Goal: Task Accomplishment & Management: Use online tool/utility

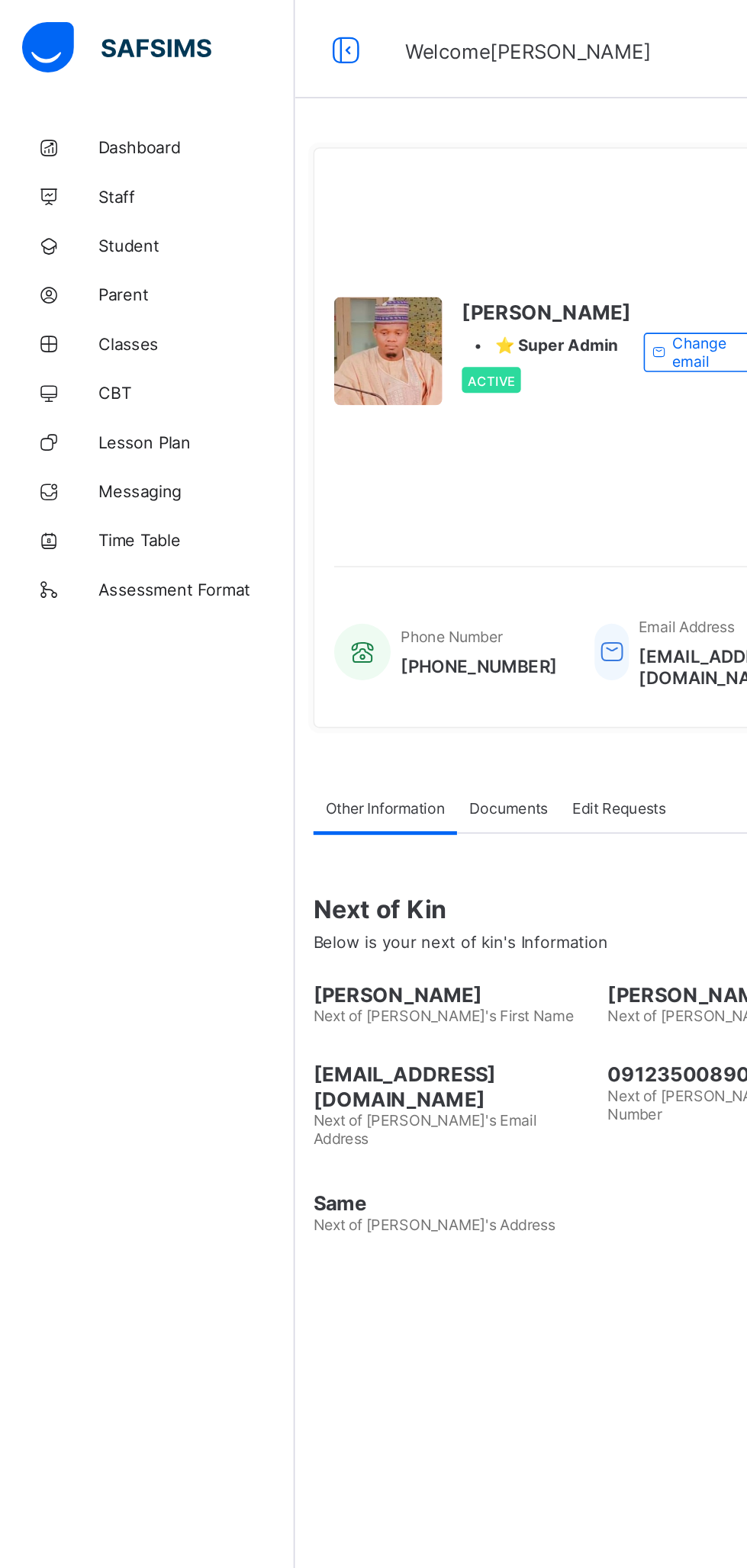
click at [91, 214] on span "Classes" at bounding box center [122, 213] width 122 height 12
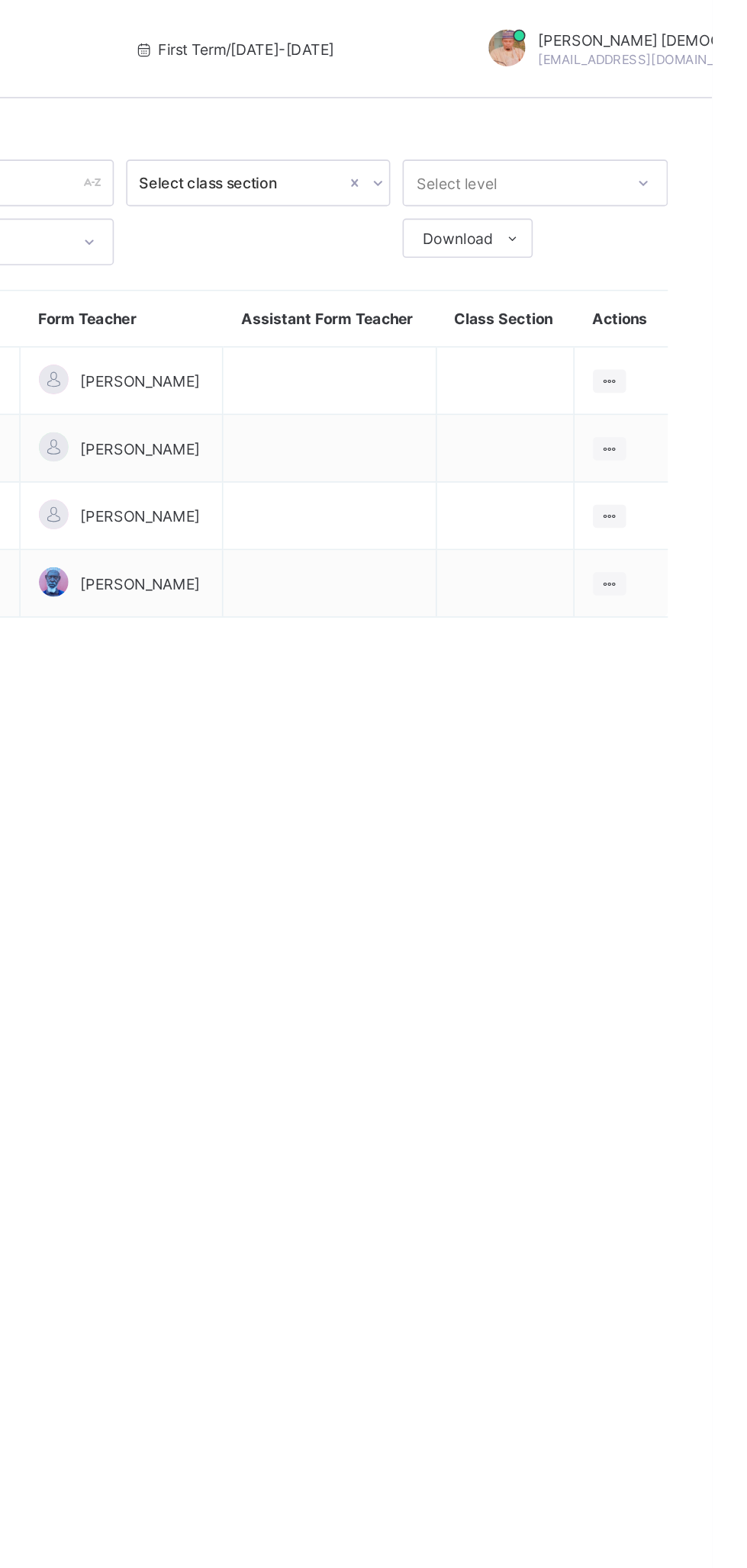
click at [0, 0] on ul "View Class Assign form Teacher" at bounding box center [0, 0] width 0 height 0
click at [0, 0] on div "View Class" at bounding box center [0, 0] width 0 height 0
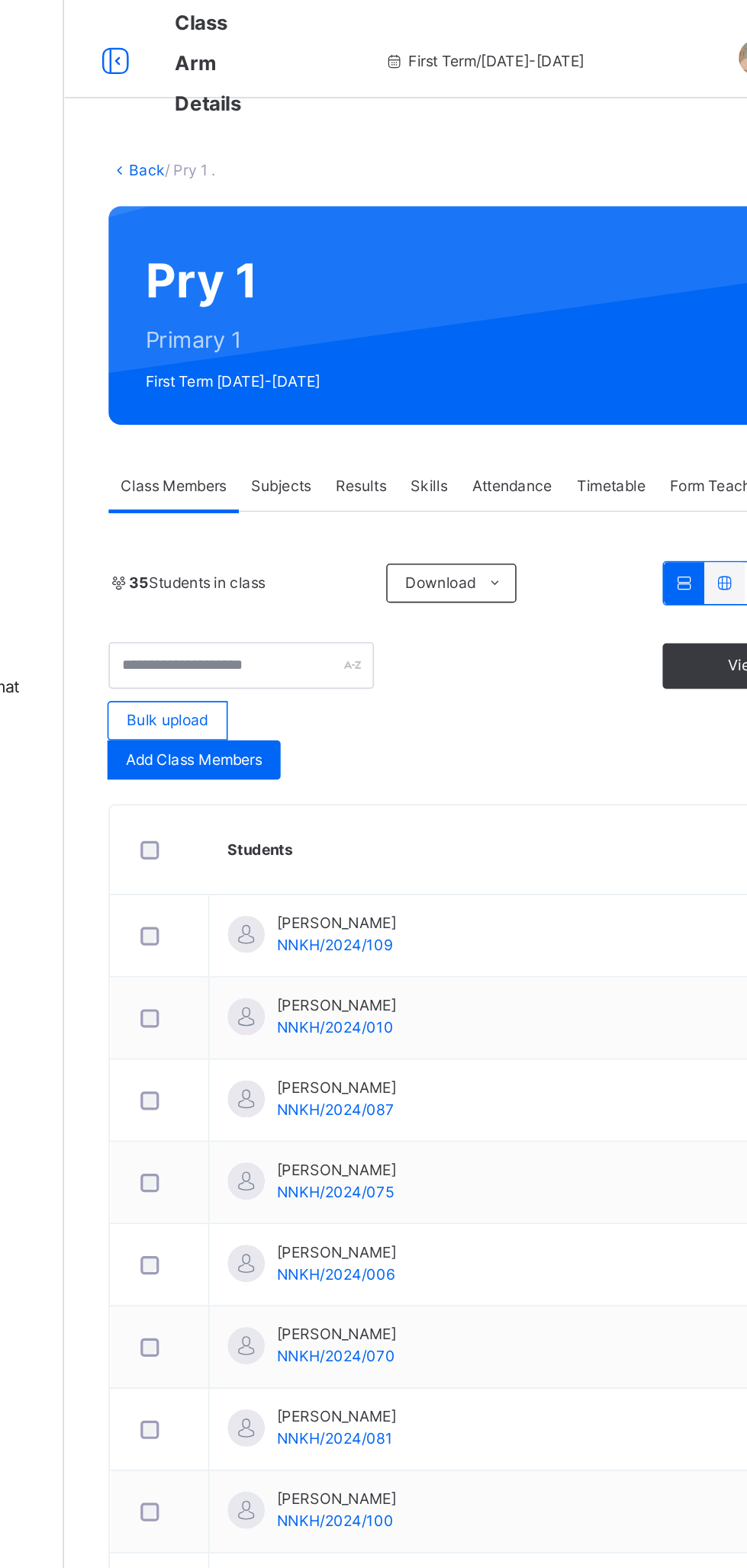
click at [329, 290] on div "Subjects" at bounding box center [317, 301] width 53 height 31
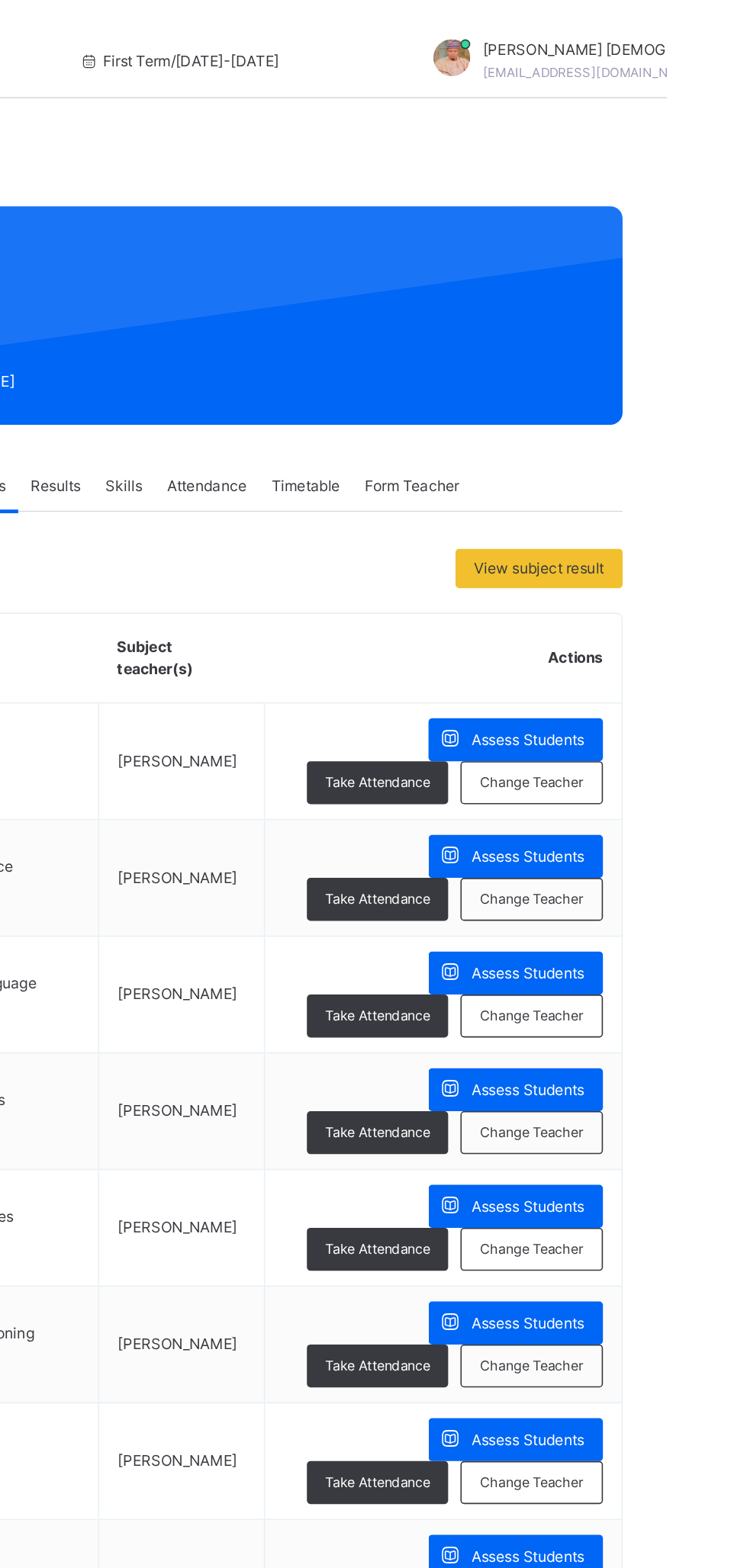
click at [625, 459] on span "Assess Students" at bounding box center [660, 459] width 70 height 14
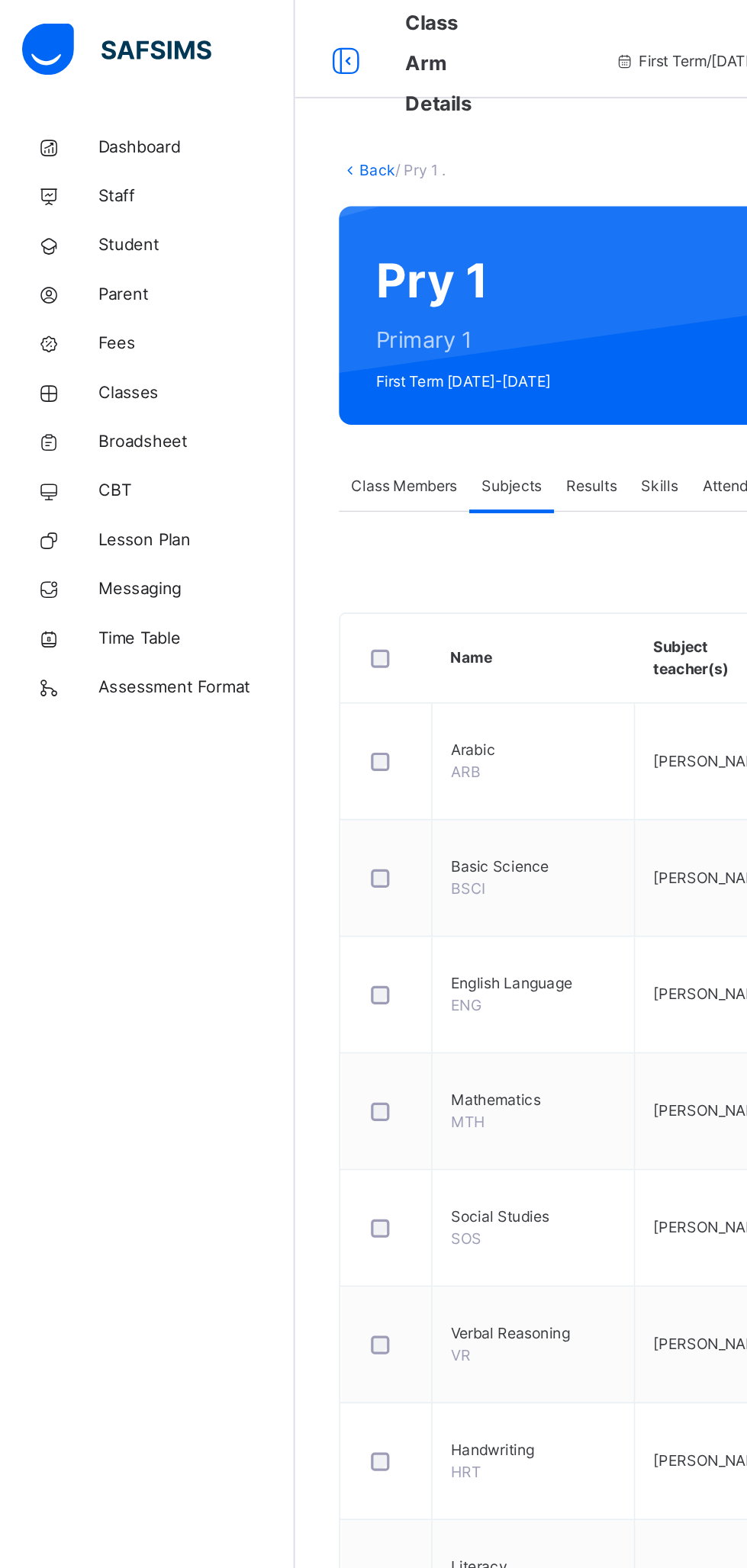
click at [93, 273] on span "Broadsheet" at bounding box center [122, 275] width 122 height 15
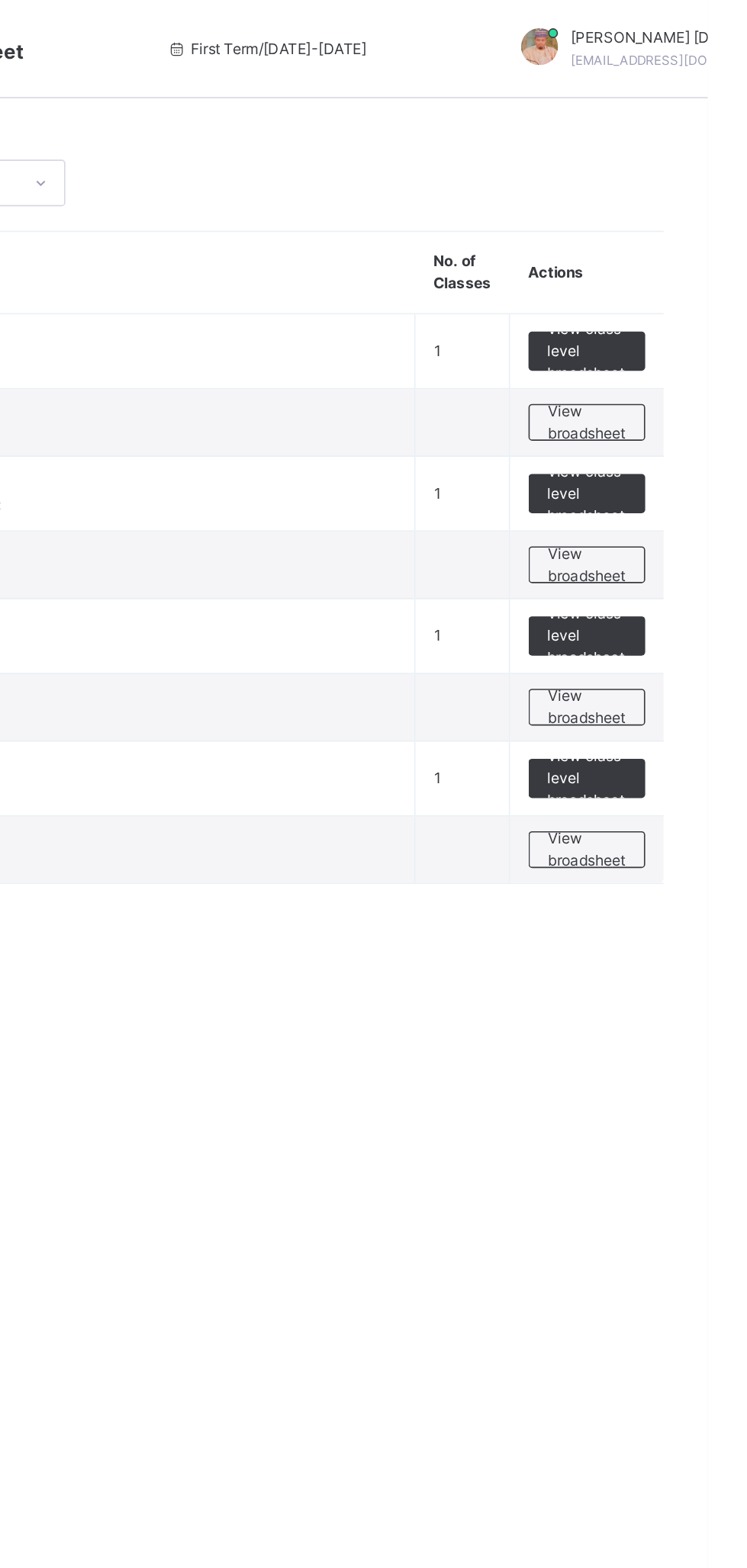
click at [677, 263] on span "View broadsheet" at bounding box center [671, 263] width 48 height 28
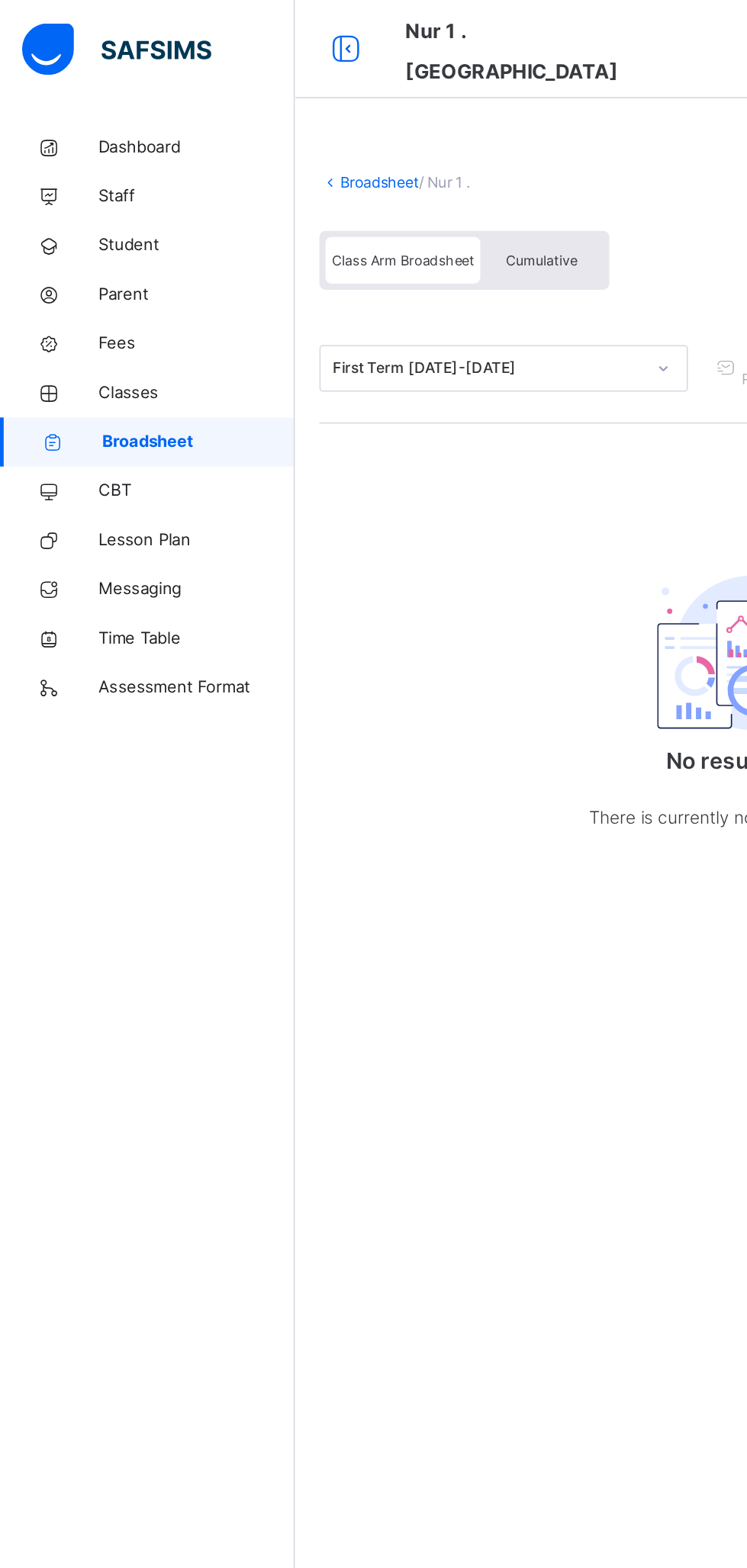
click at [337, 156] on span "Cumulative" at bounding box center [337, 162] width 44 height 11
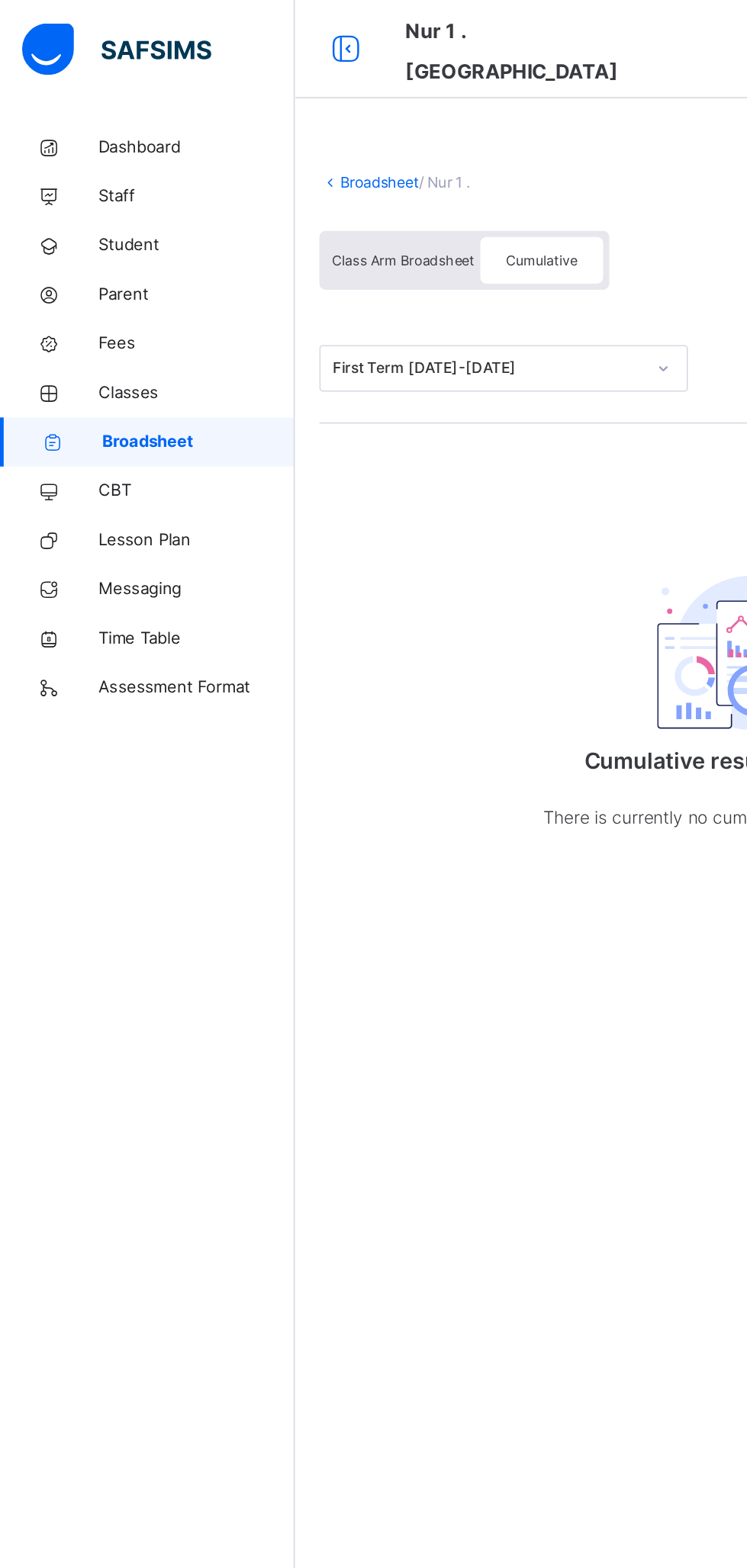
click at [259, 156] on span "Class Arm Broadsheet" at bounding box center [251, 162] width 89 height 11
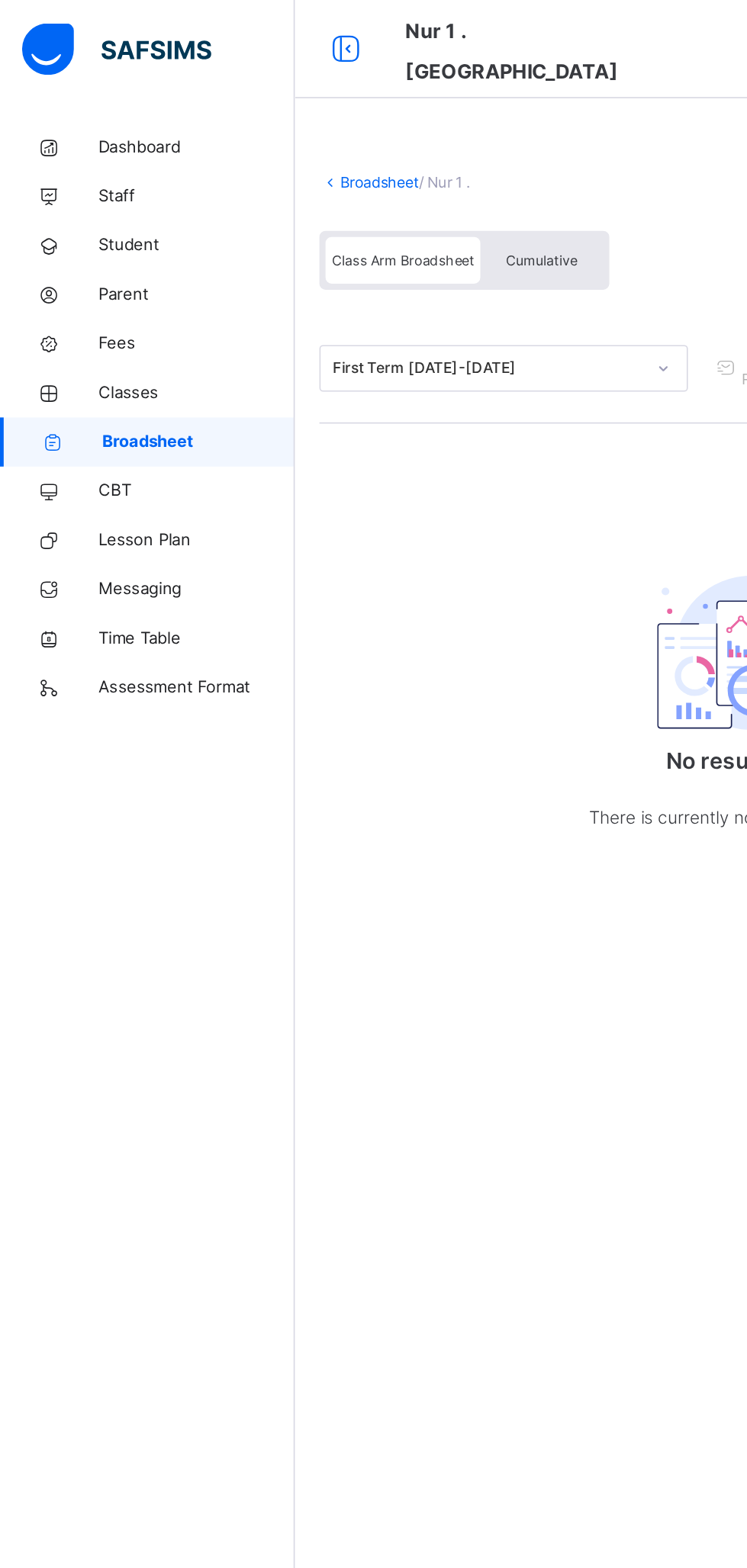
click at [116, 280] on span "Broadsheet" at bounding box center [123, 275] width 120 height 15
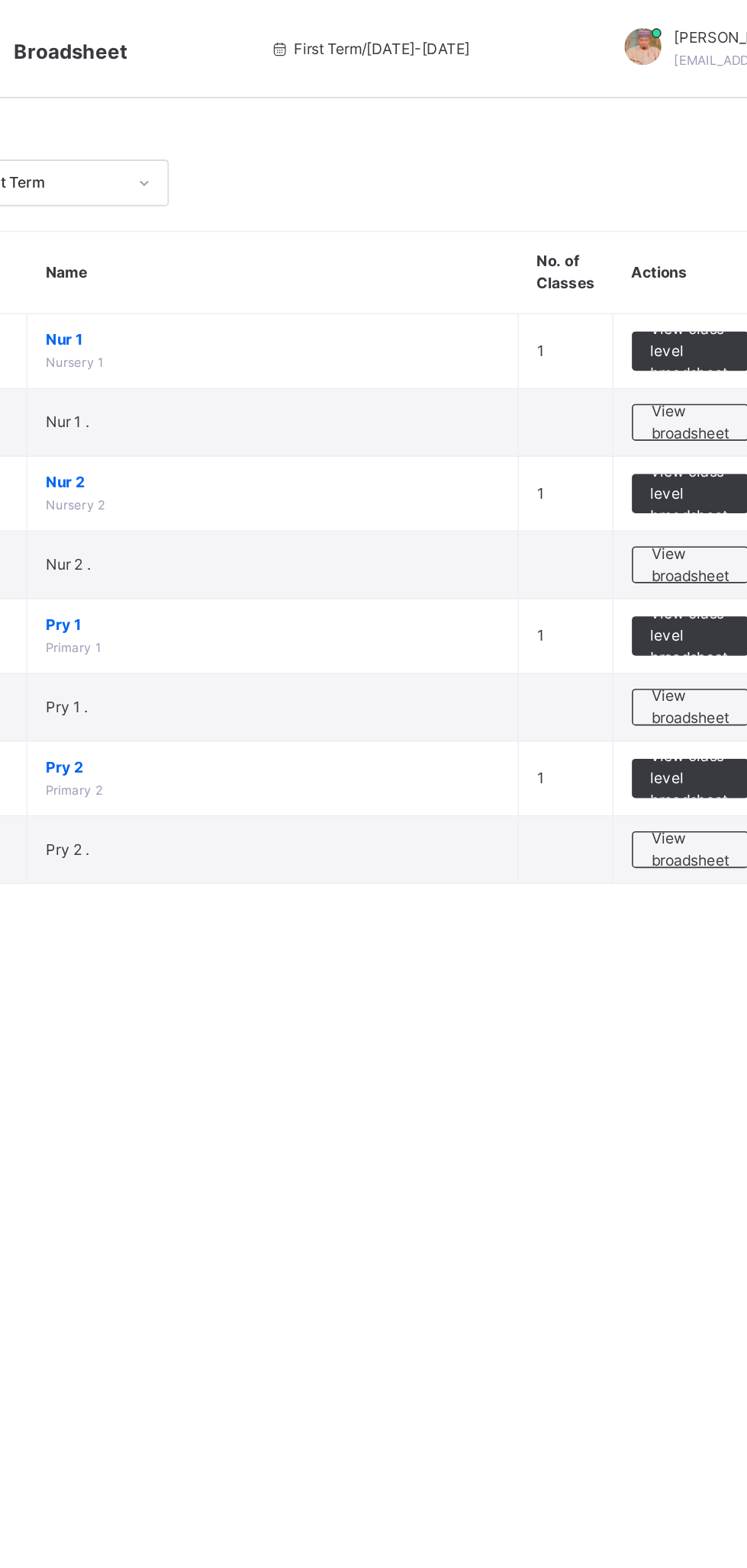
click at [675, 345] on span "View broadsheet" at bounding box center [671, 351] width 48 height 28
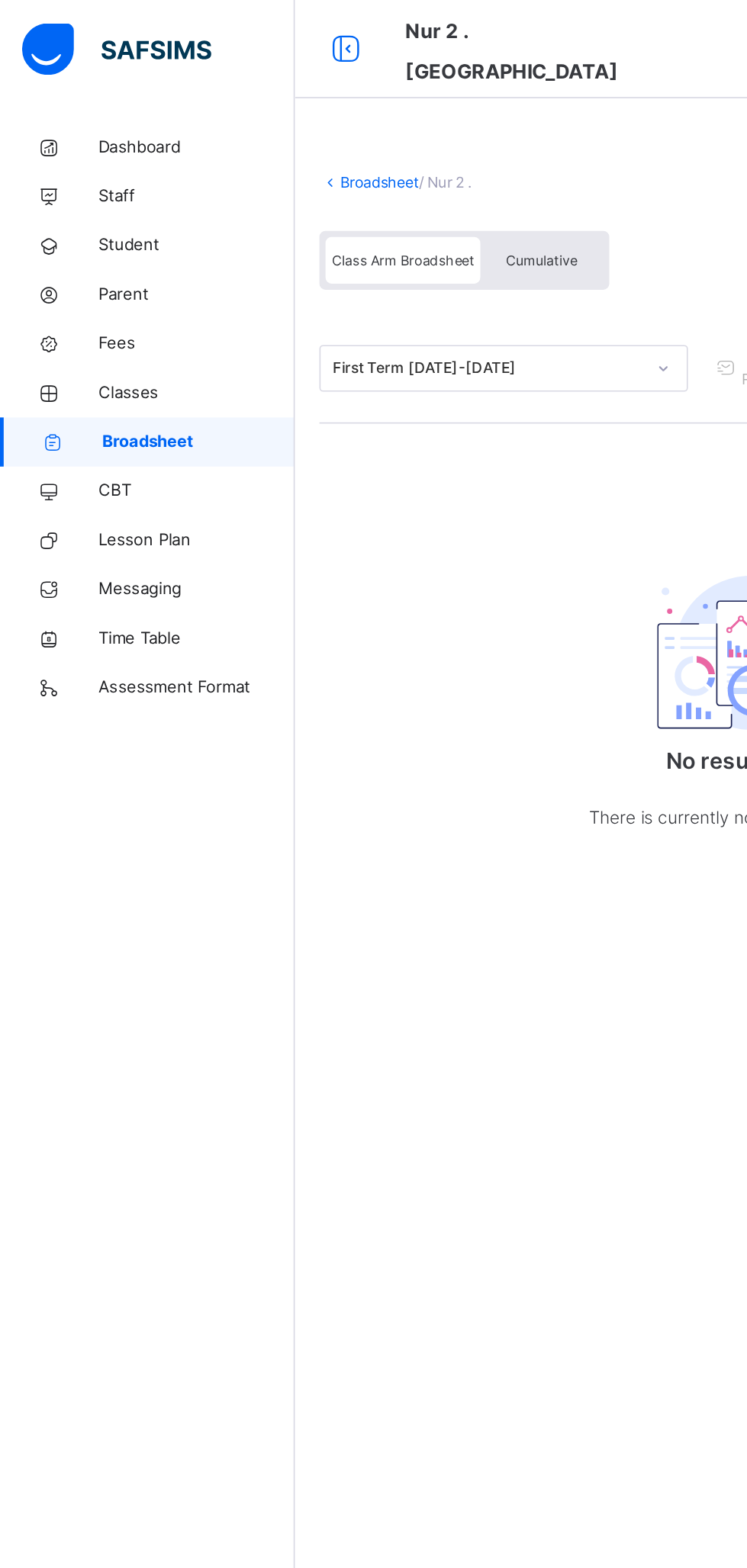
click at [107, 271] on span "Broadsheet" at bounding box center [123, 275] width 120 height 15
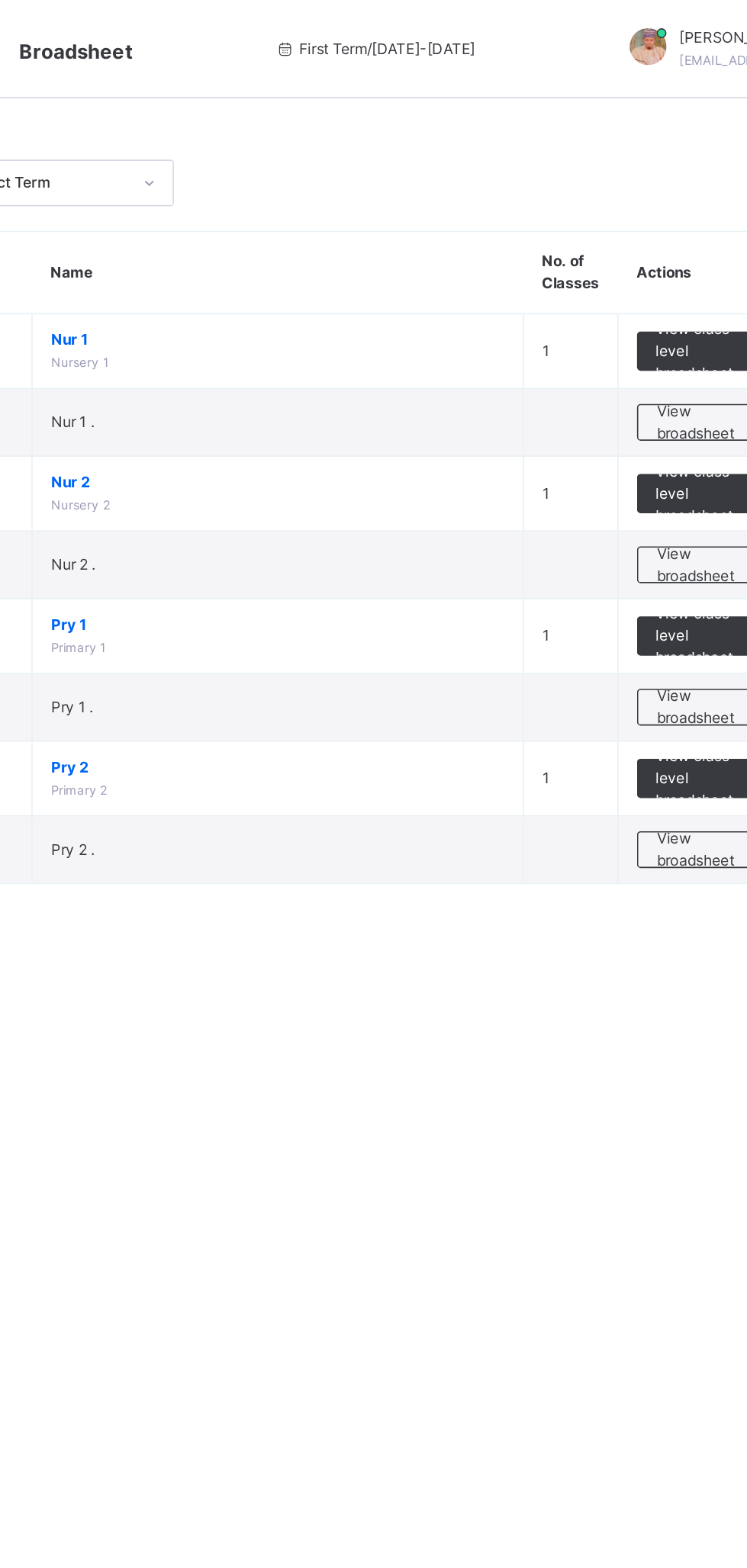
click at [671, 442] on span "View broadsheet" at bounding box center [671, 439] width 48 height 28
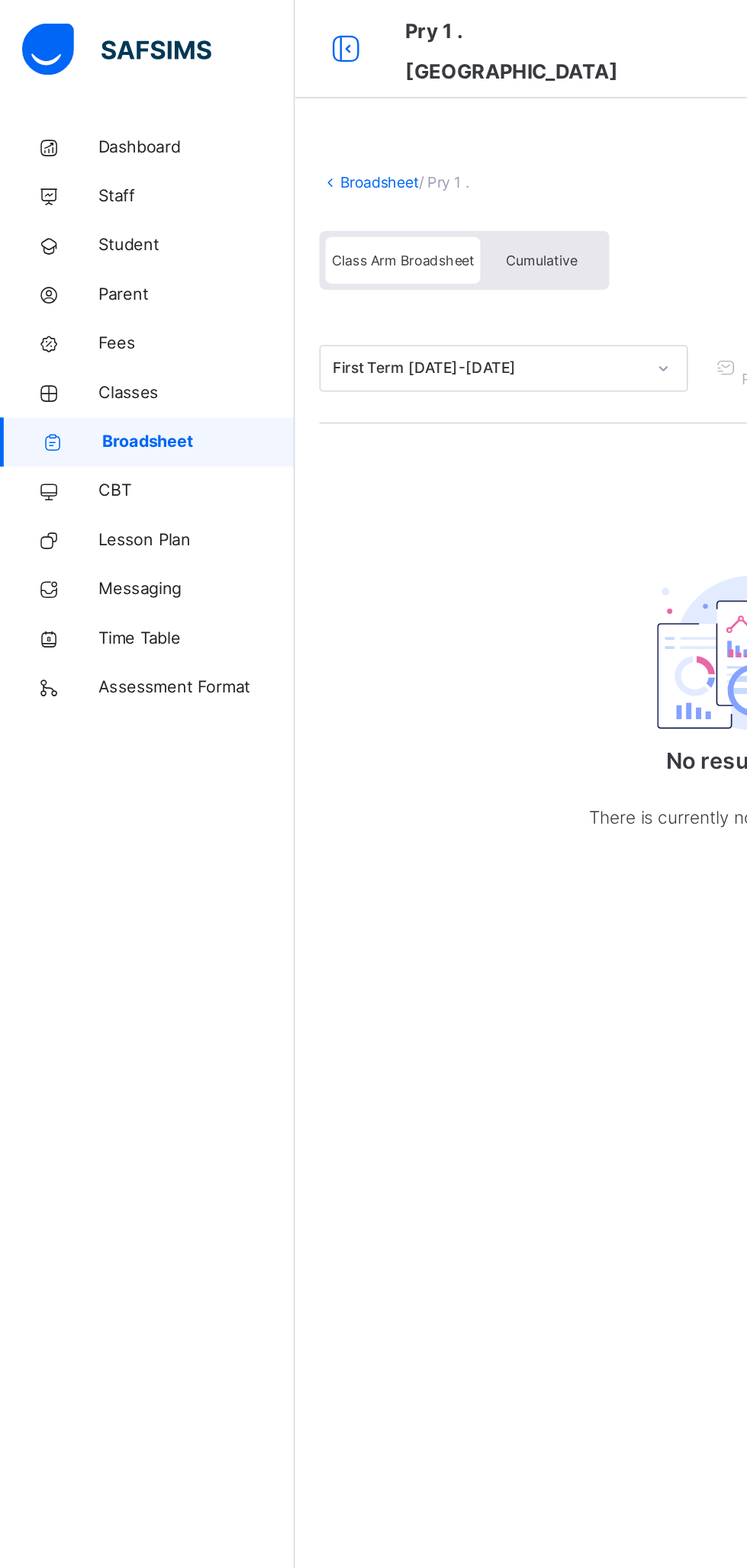
click at [126, 276] on span "Broadsheet" at bounding box center [123, 275] width 120 height 15
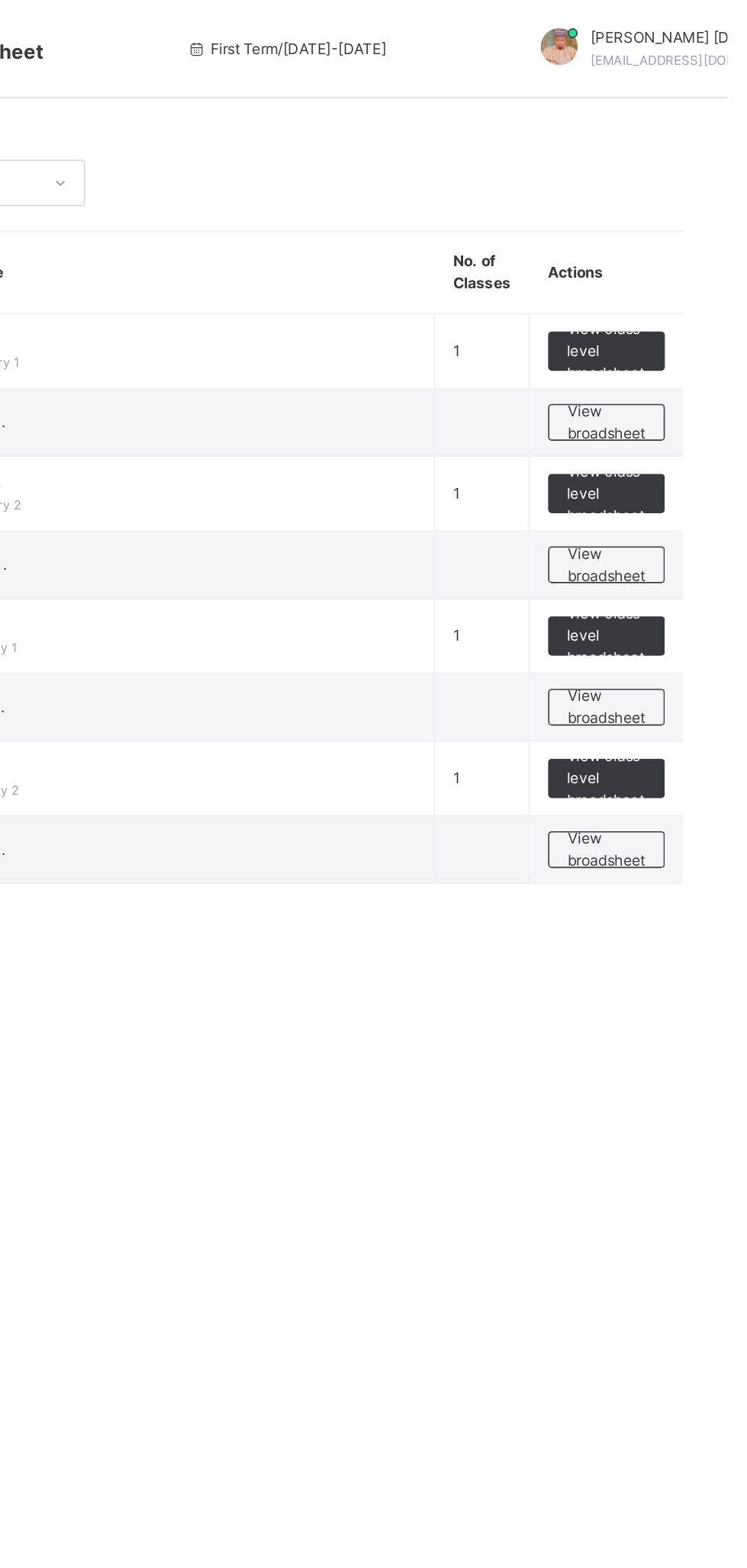
click at [668, 522] on span "View broadsheet" at bounding box center [671, 528] width 48 height 28
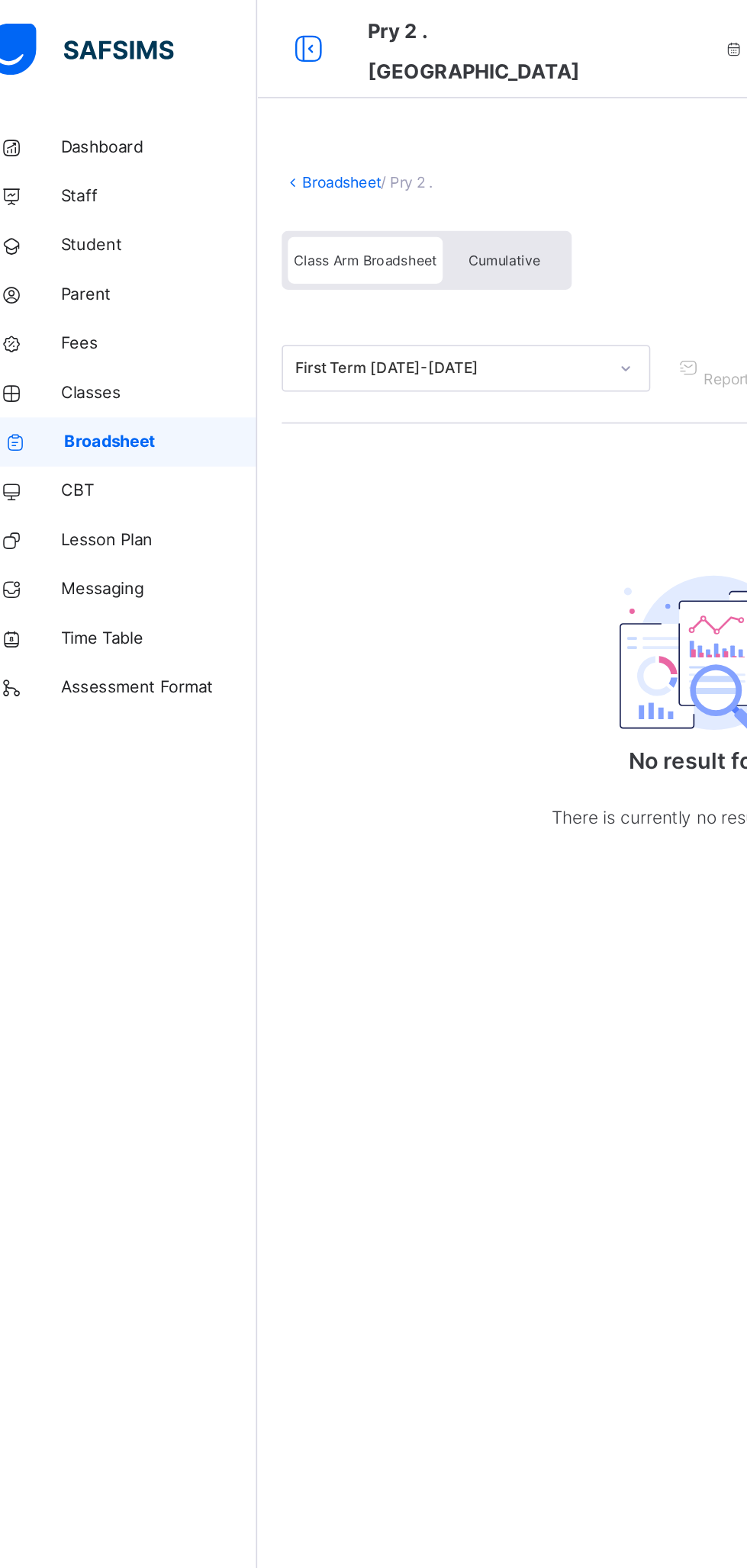
click at [113, 241] on span "Classes" at bounding box center [122, 244] width 122 height 15
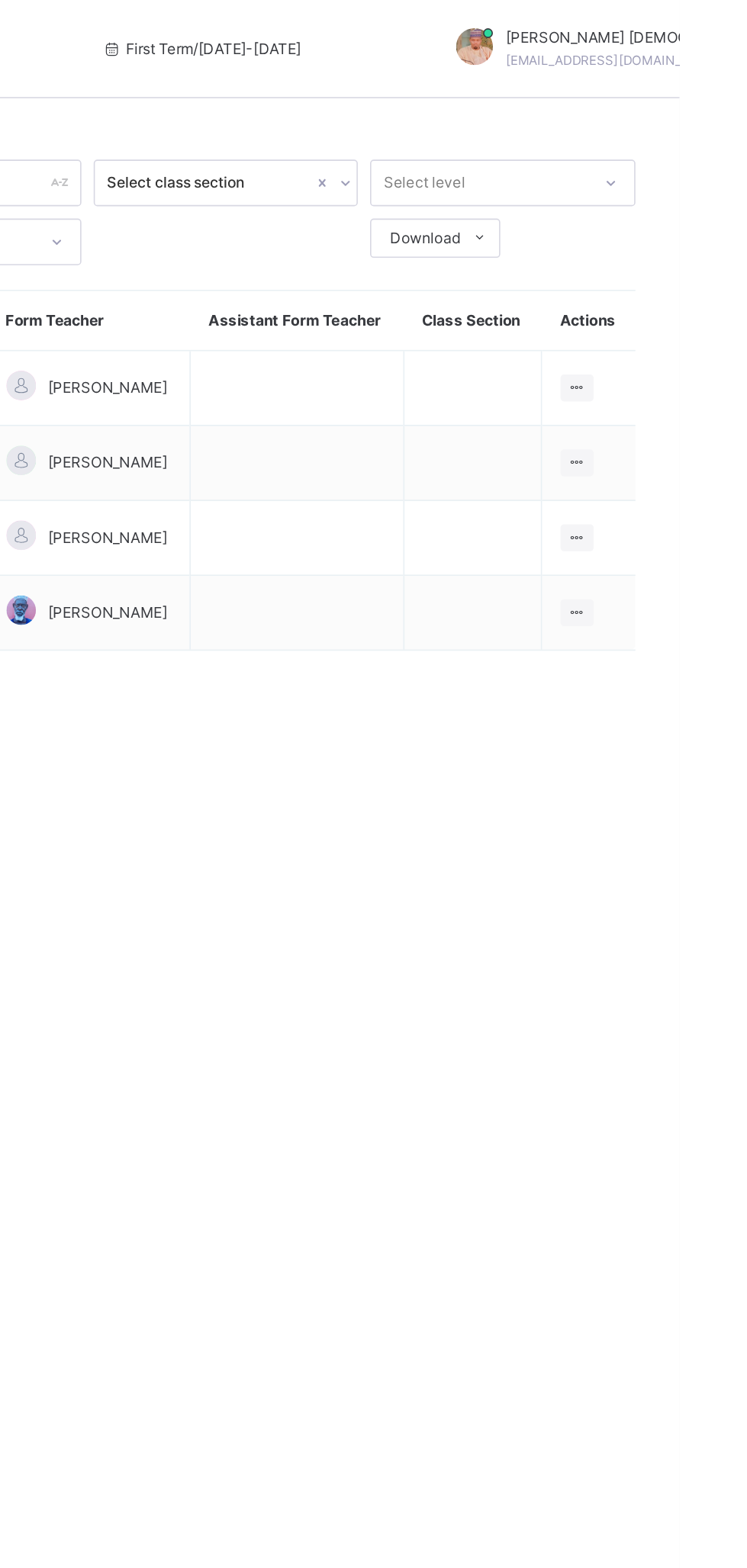
click at [681, 246] on icon at bounding box center [683, 240] width 13 height 11
click at [0, 0] on div "View Class" at bounding box center [0, 0] width 0 height 0
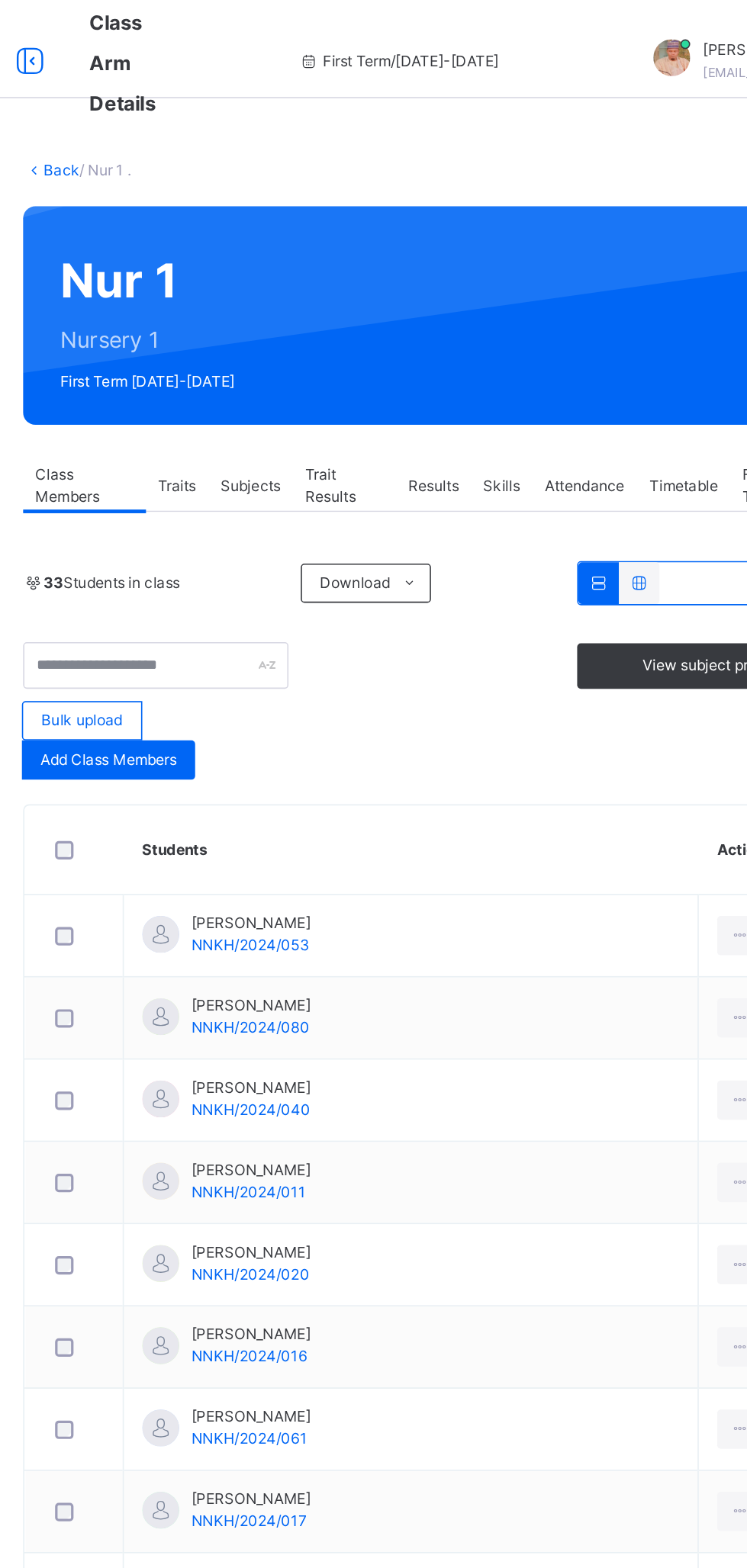
click at [348, 300] on span "Subjects" at bounding box center [351, 301] width 37 height 14
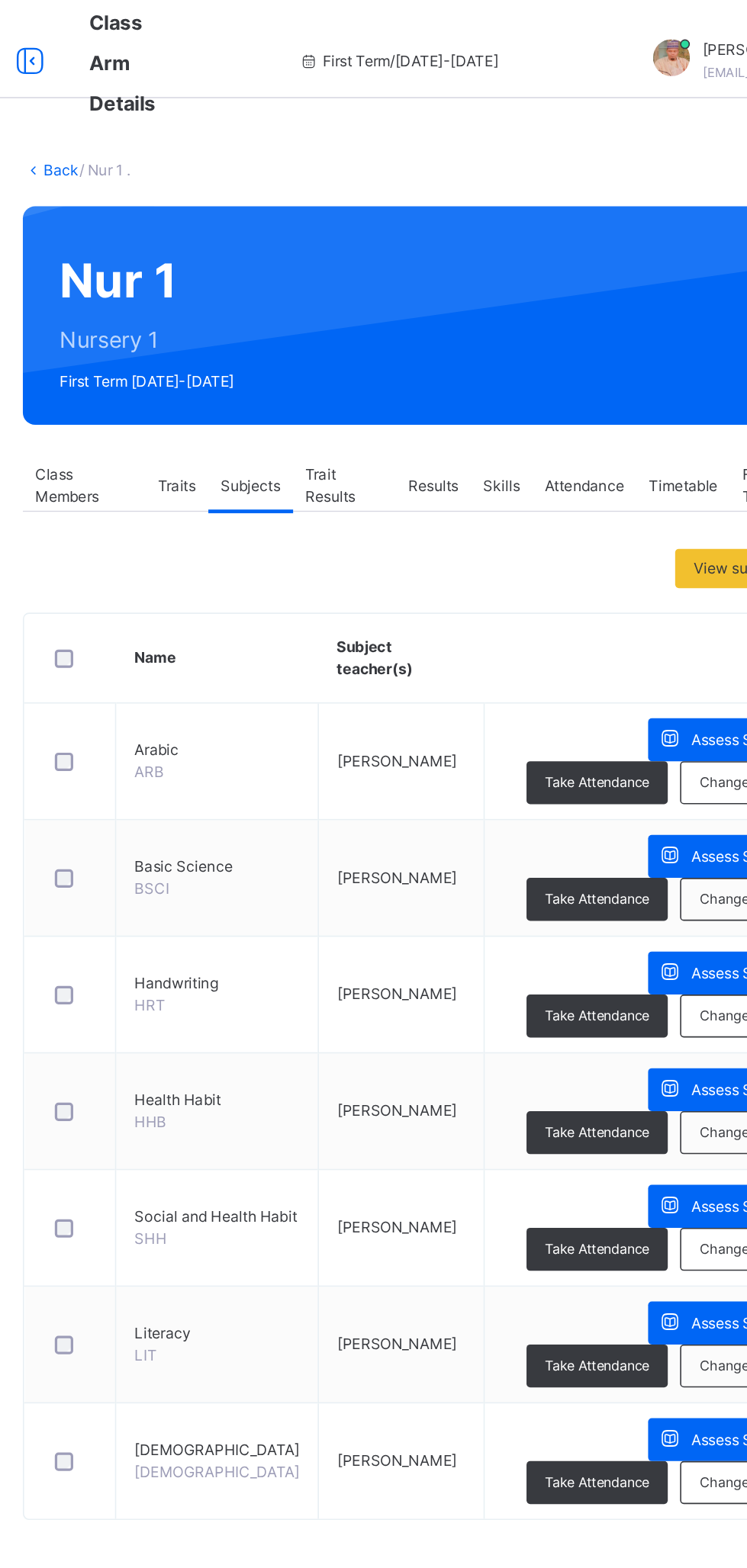
click at [656, 459] on span "Assess Students" at bounding box center [660, 459] width 70 height 14
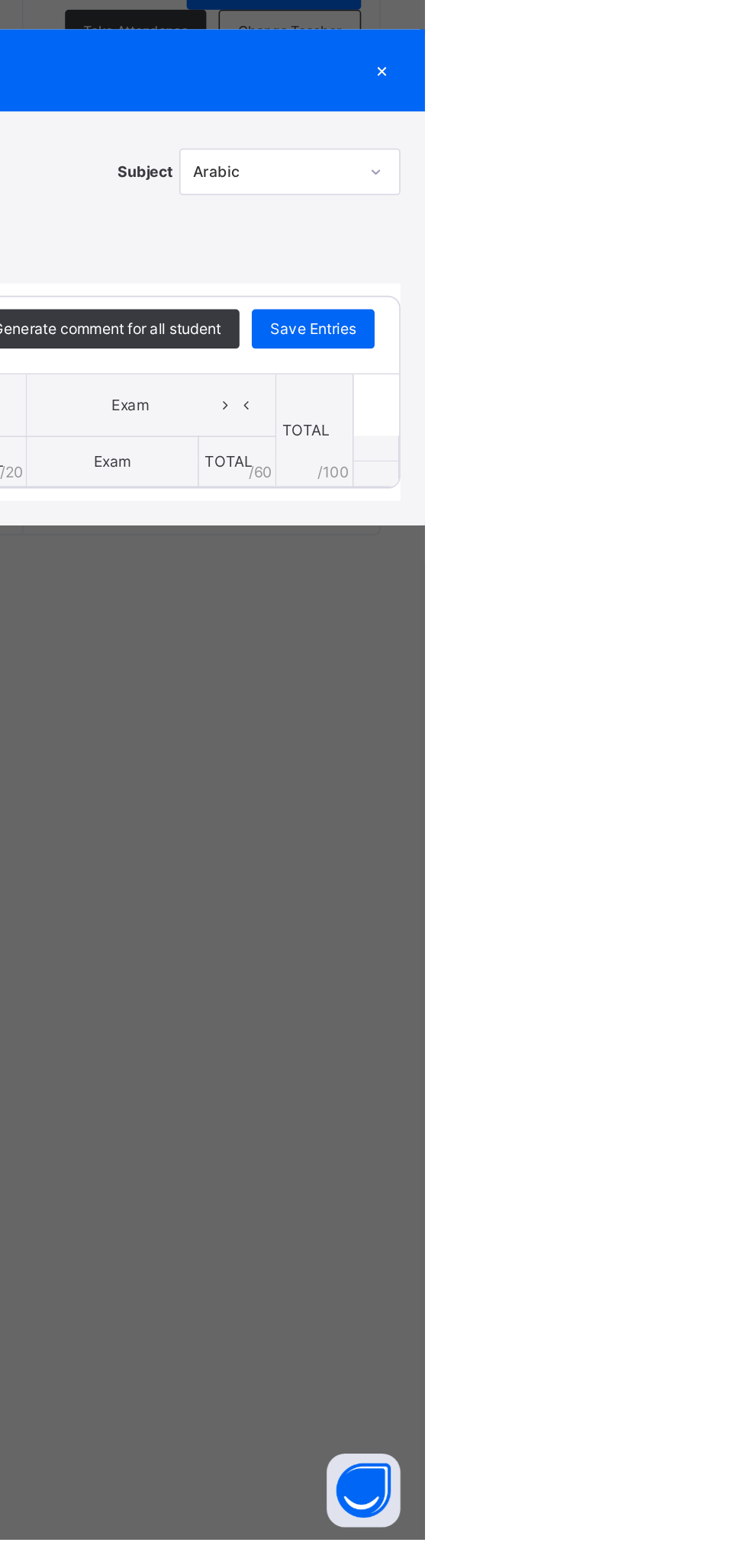
click at [731, 666] on div "×" at bounding box center [719, 655] width 23 height 20
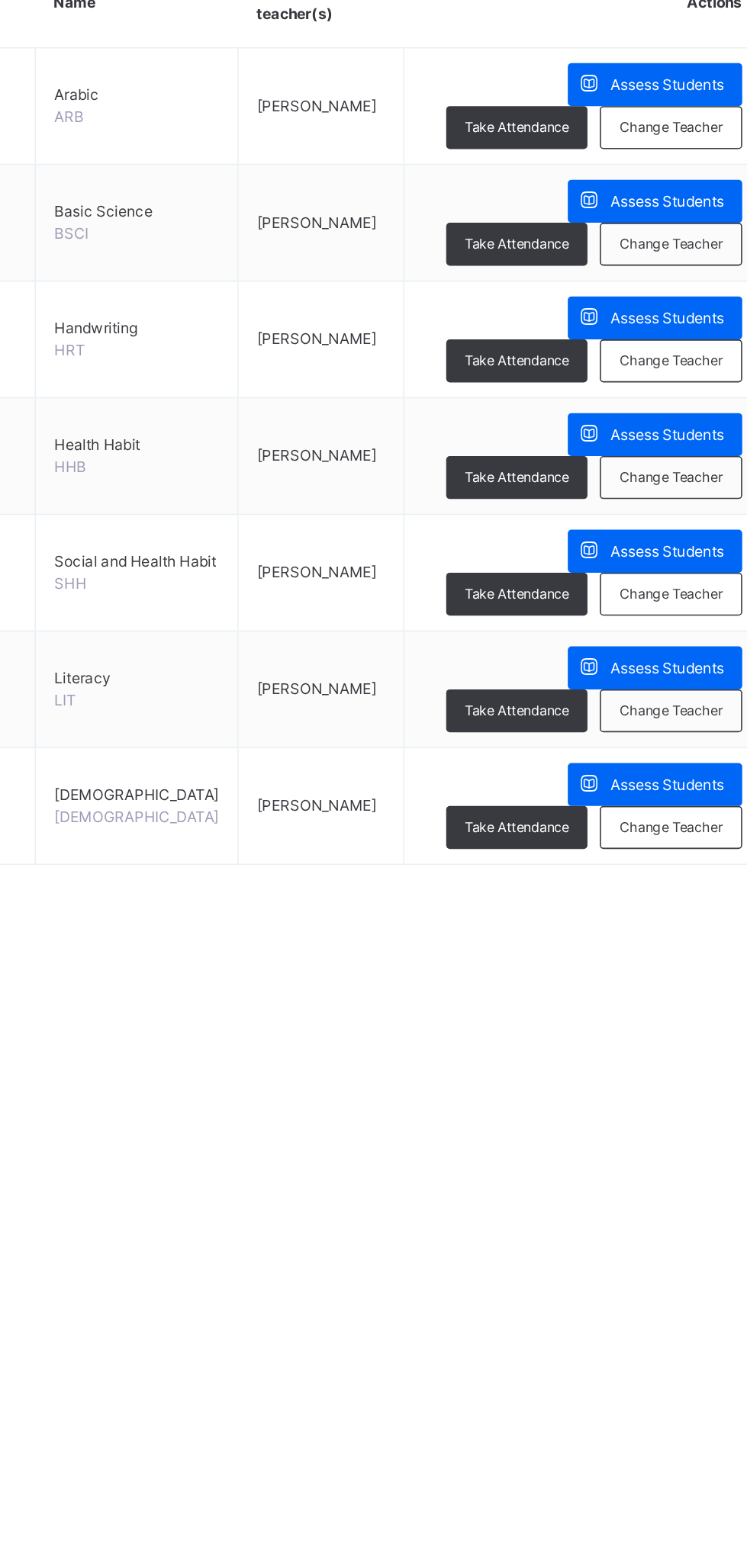
click at [656, 888] on span "Assess Students" at bounding box center [660, 894] width 70 height 14
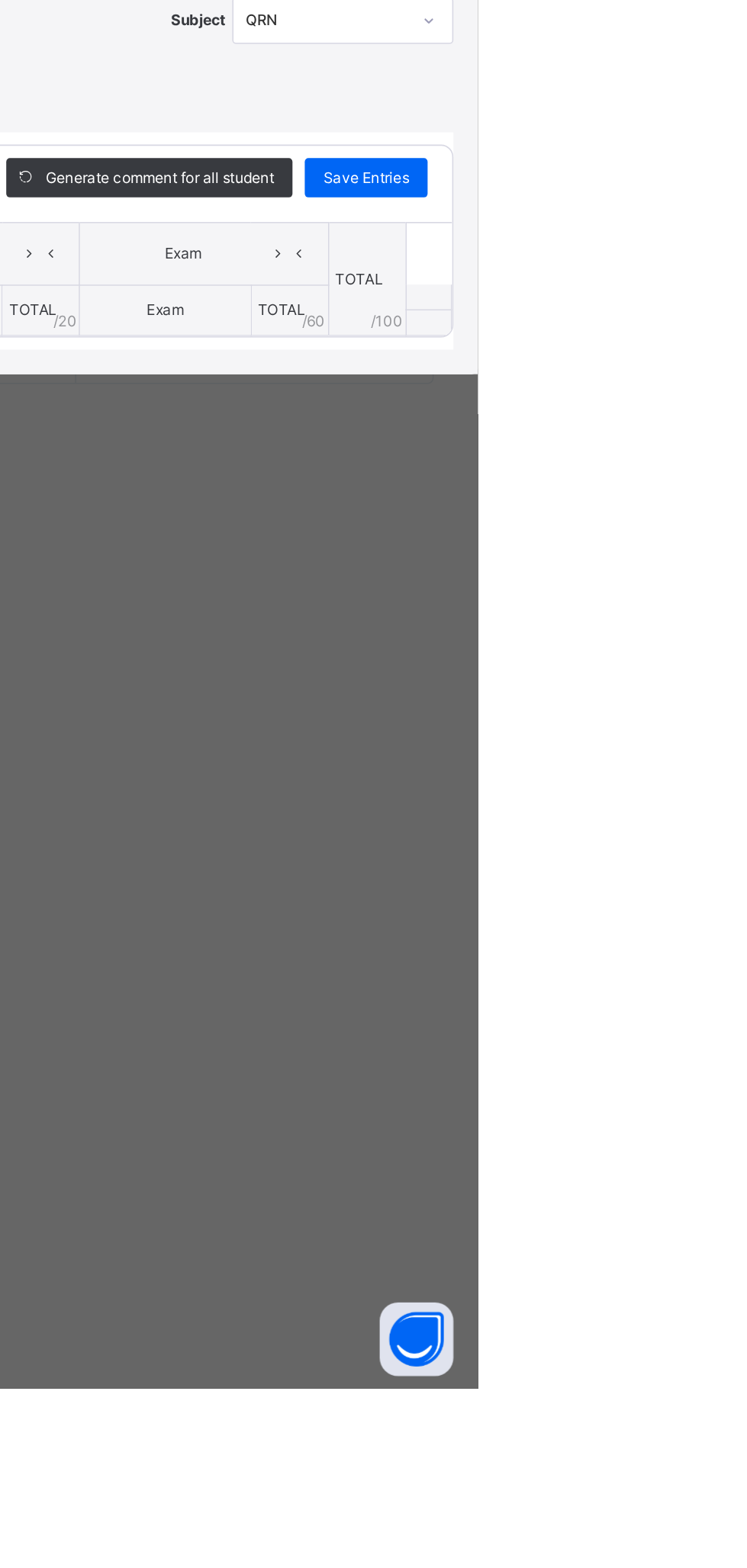
click at [731, 666] on div "×" at bounding box center [719, 655] width 23 height 20
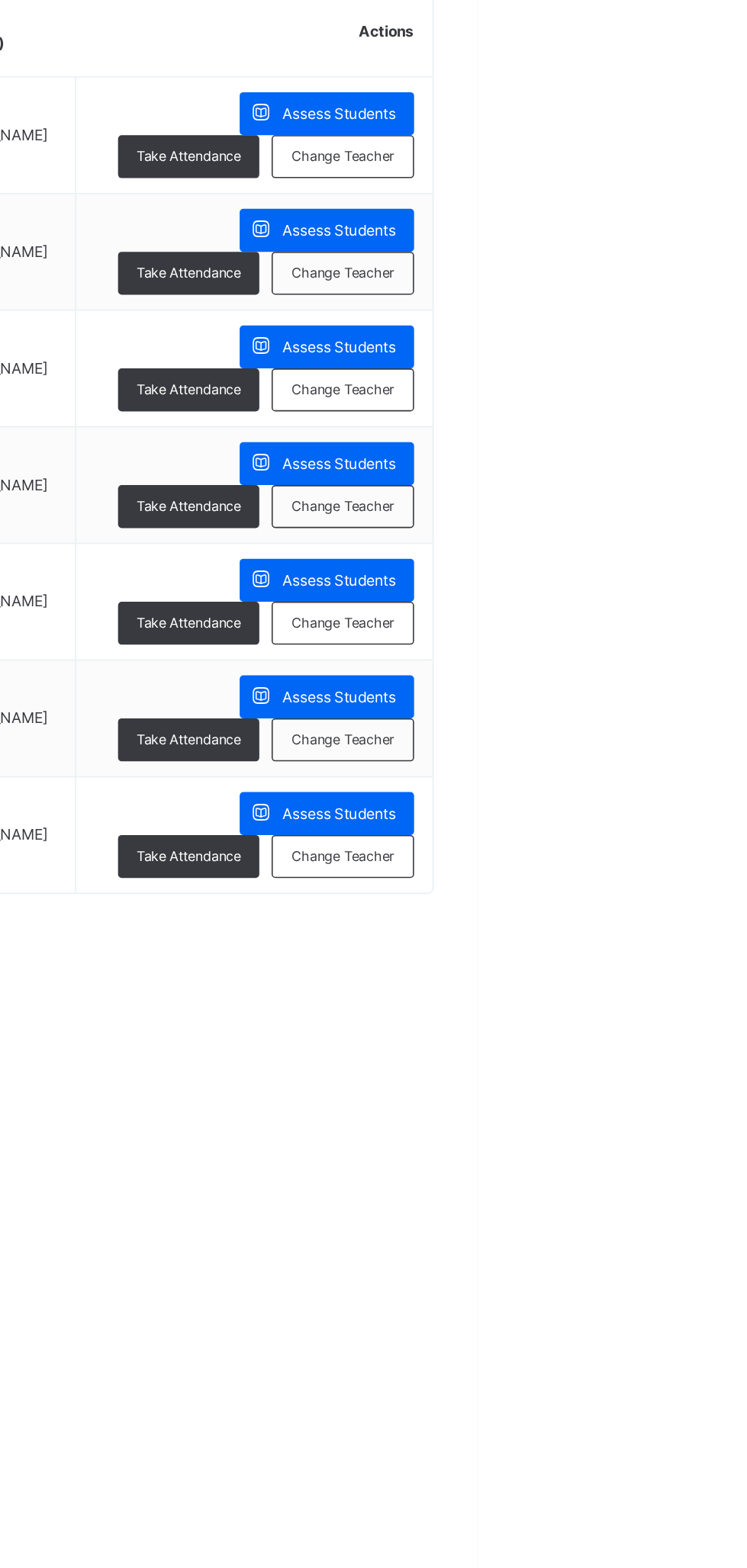
click at [671, 815] on span "Assess Students" at bounding box center [660, 822] width 70 height 14
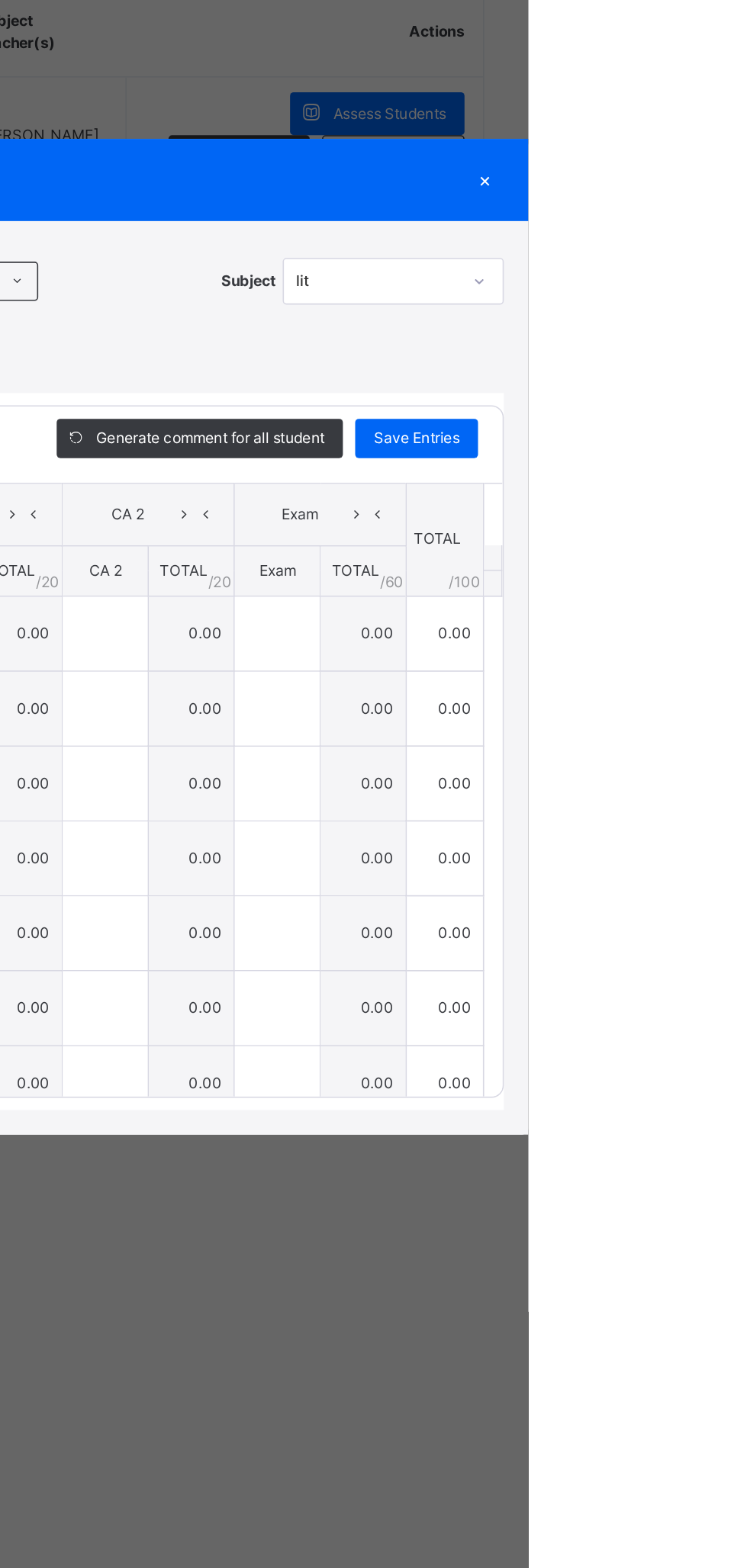
click at [442, 576] on span at bounding box center [429, 563] width 24 height 24
click at [0, 0] on li "Upload/map score sheet" at bounding box center [0, 0] width 0 height 0
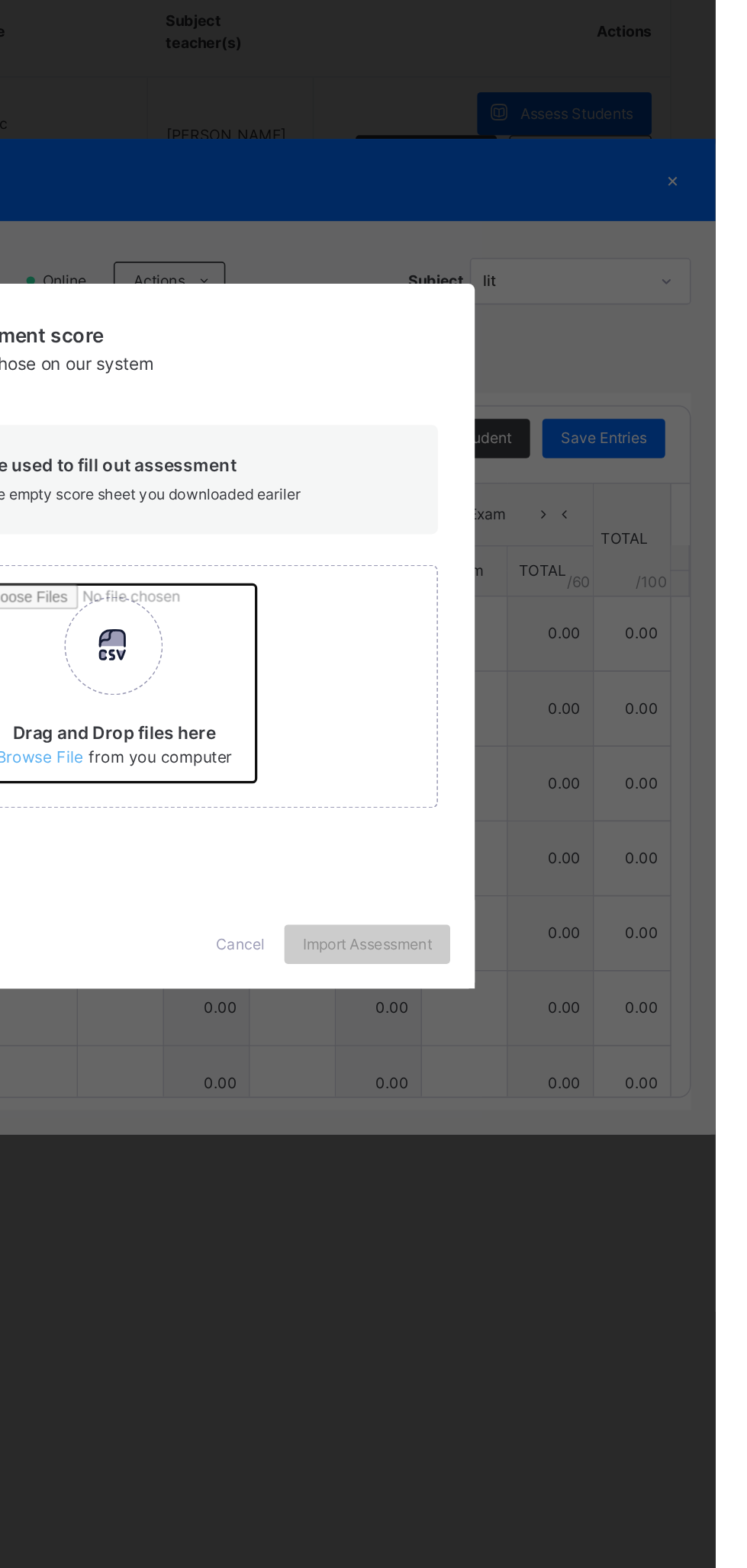
click at [471, 886] on input "Drag and Drop files here Select your Excel file Browse file Maximum size 2.5mb" at bounding box center [484, 818] width 400 height 133
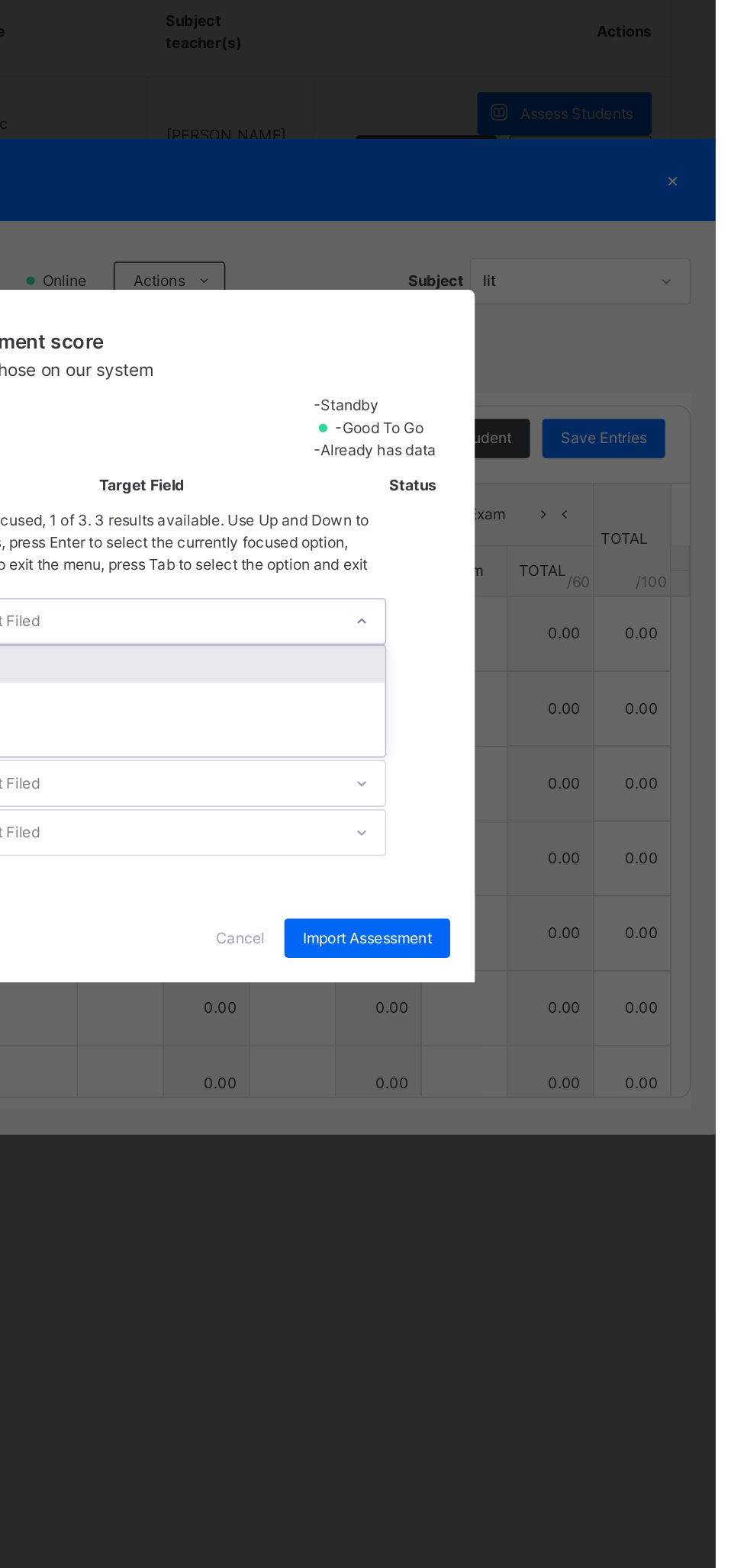
click at [542, 813] on div "CA 1" at bounding box center [390, 802] width 302 height 23
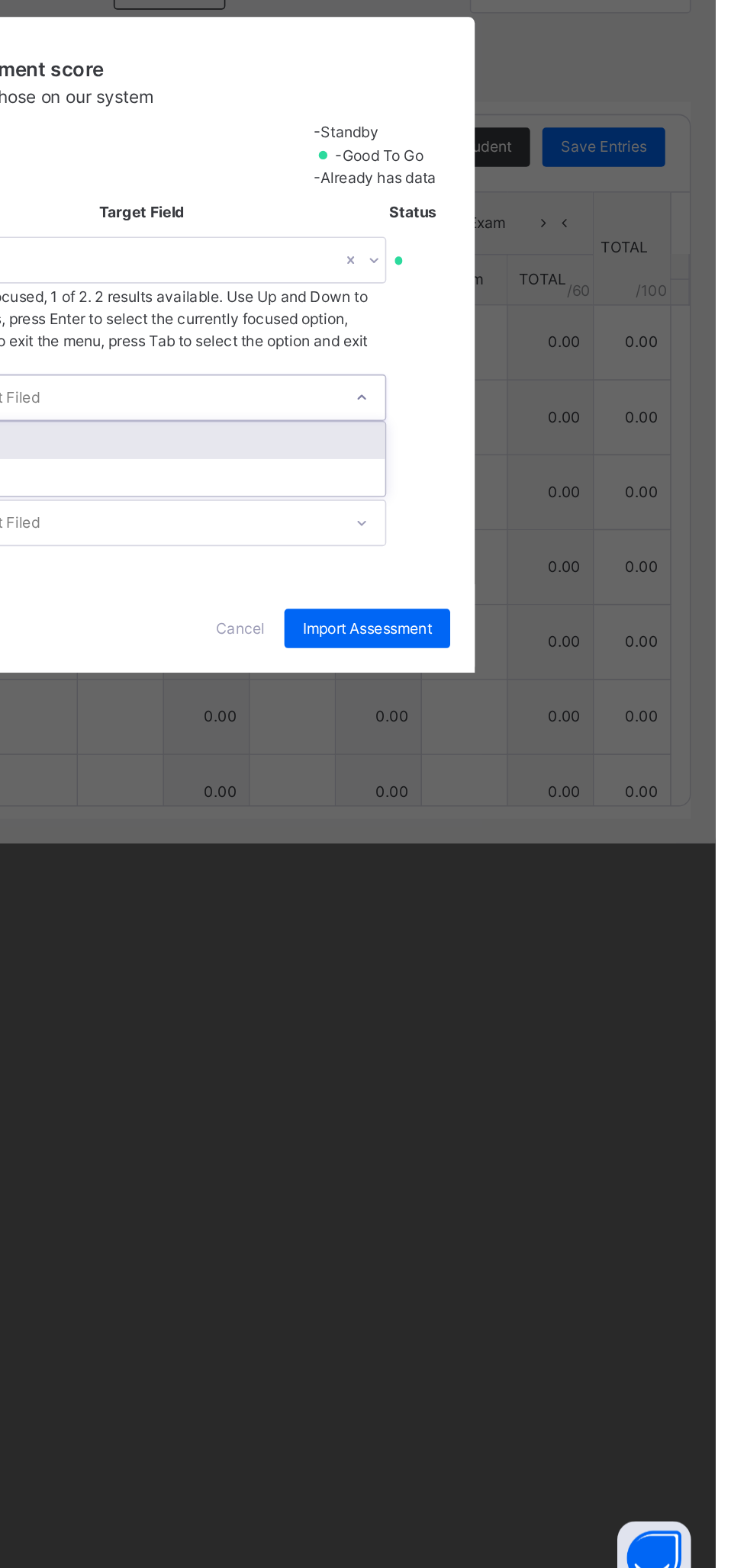
click at [542, 855] on div "CA 2" at bounding box center [390, 843] width 302 height 23
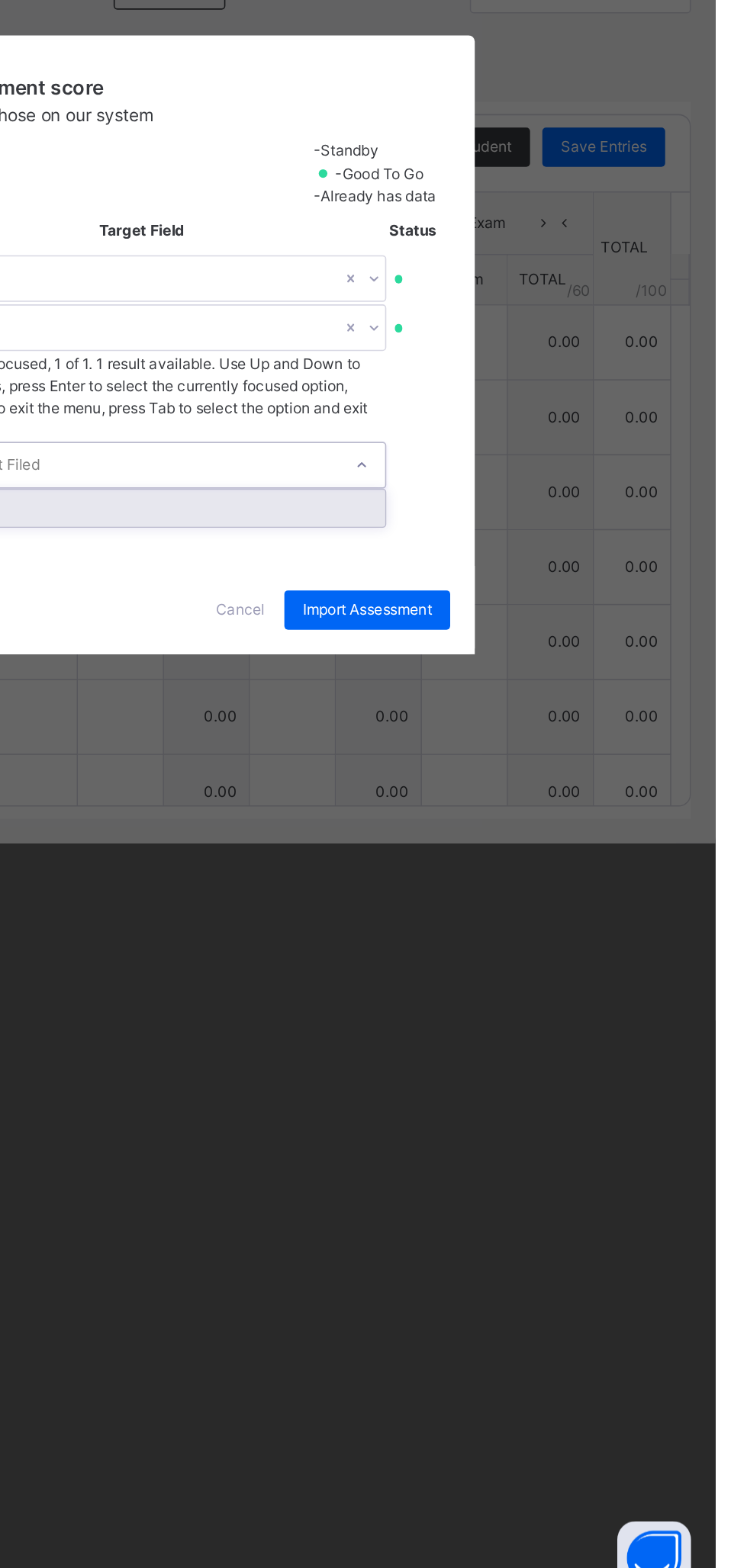
click at [542, 897] on div "Exam" at bounding box center [390, 885] width 302 height 23
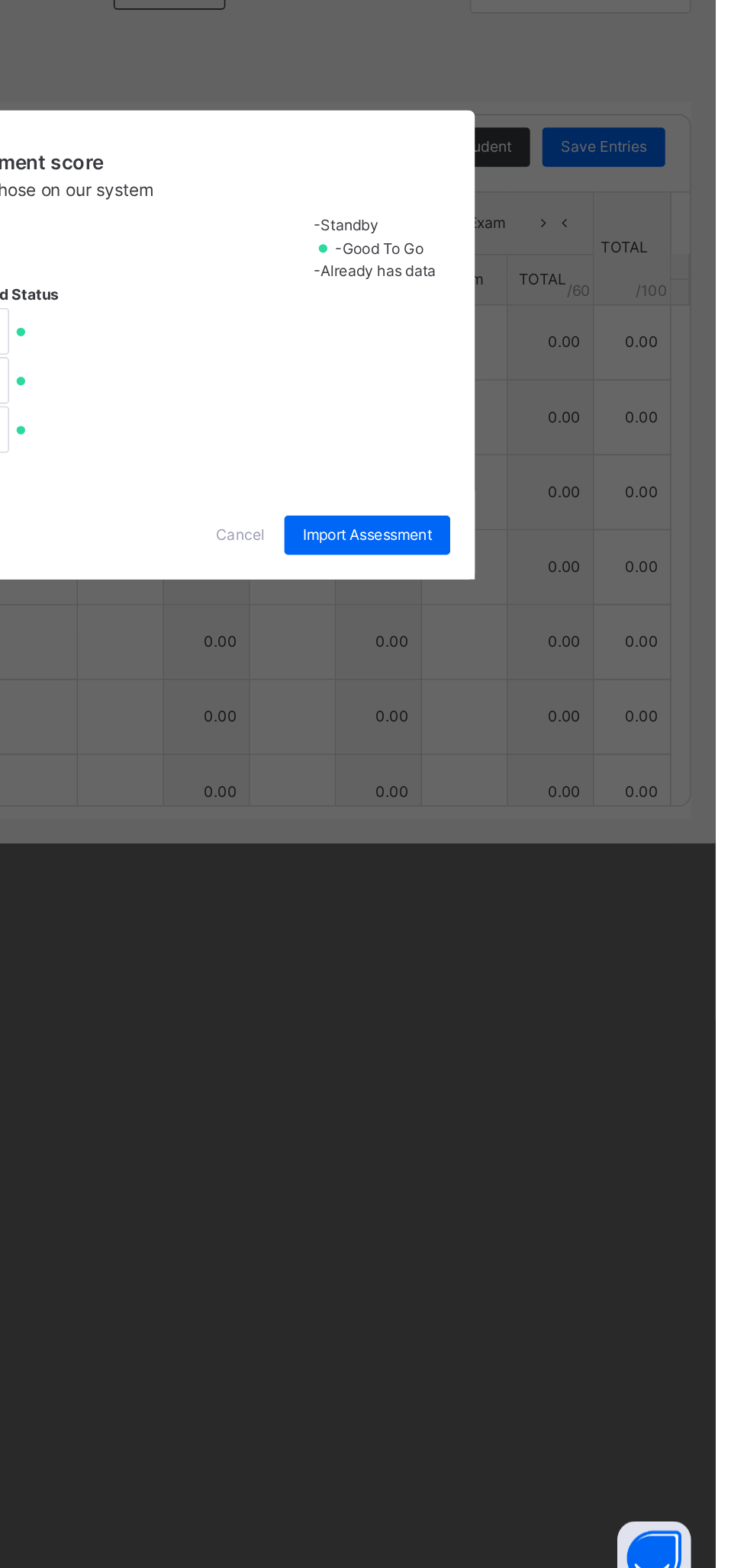
click at [570, 909] on span "Import Assessment" at bounding box center [530, 901] width 80 height 14
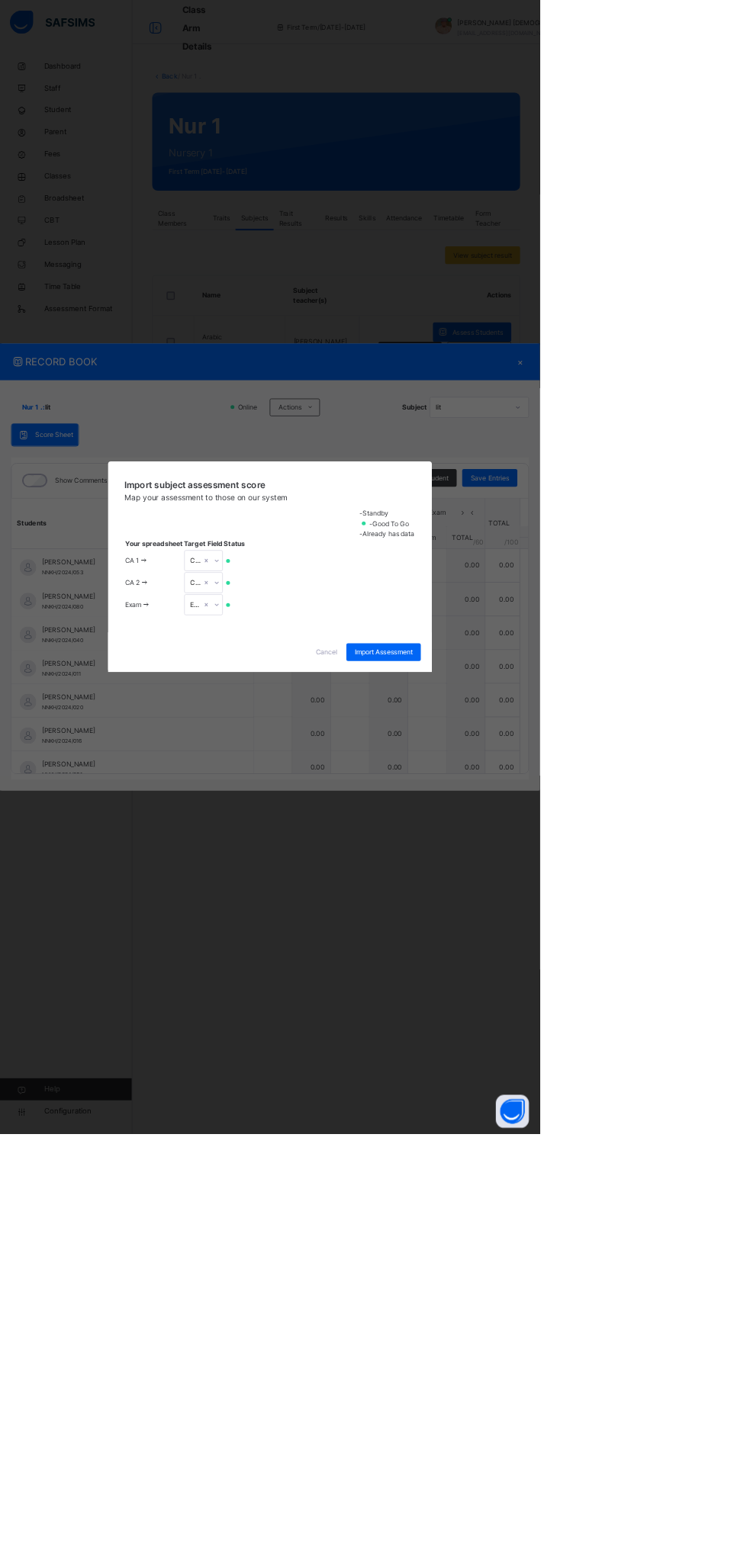
click at [467, 909] on span "Cancel" at bounding box center [451, 901] width 31 height 14
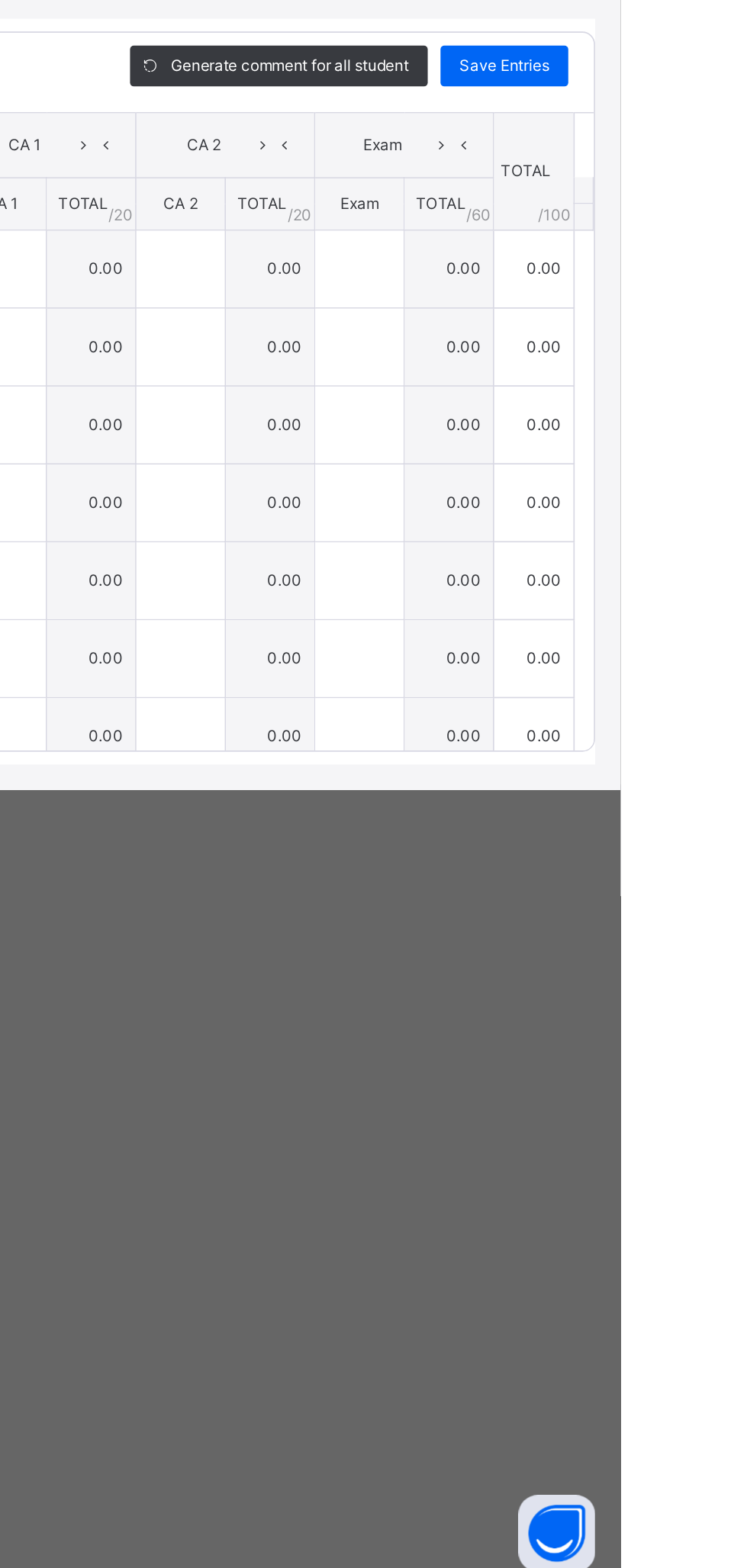
click at [442, 576] on span at bounding box center [429, 563] width 24 height 24
click at [0, 0] on li "Upload/map score sheet" at bounding box center [0, 0] width 0 height 0
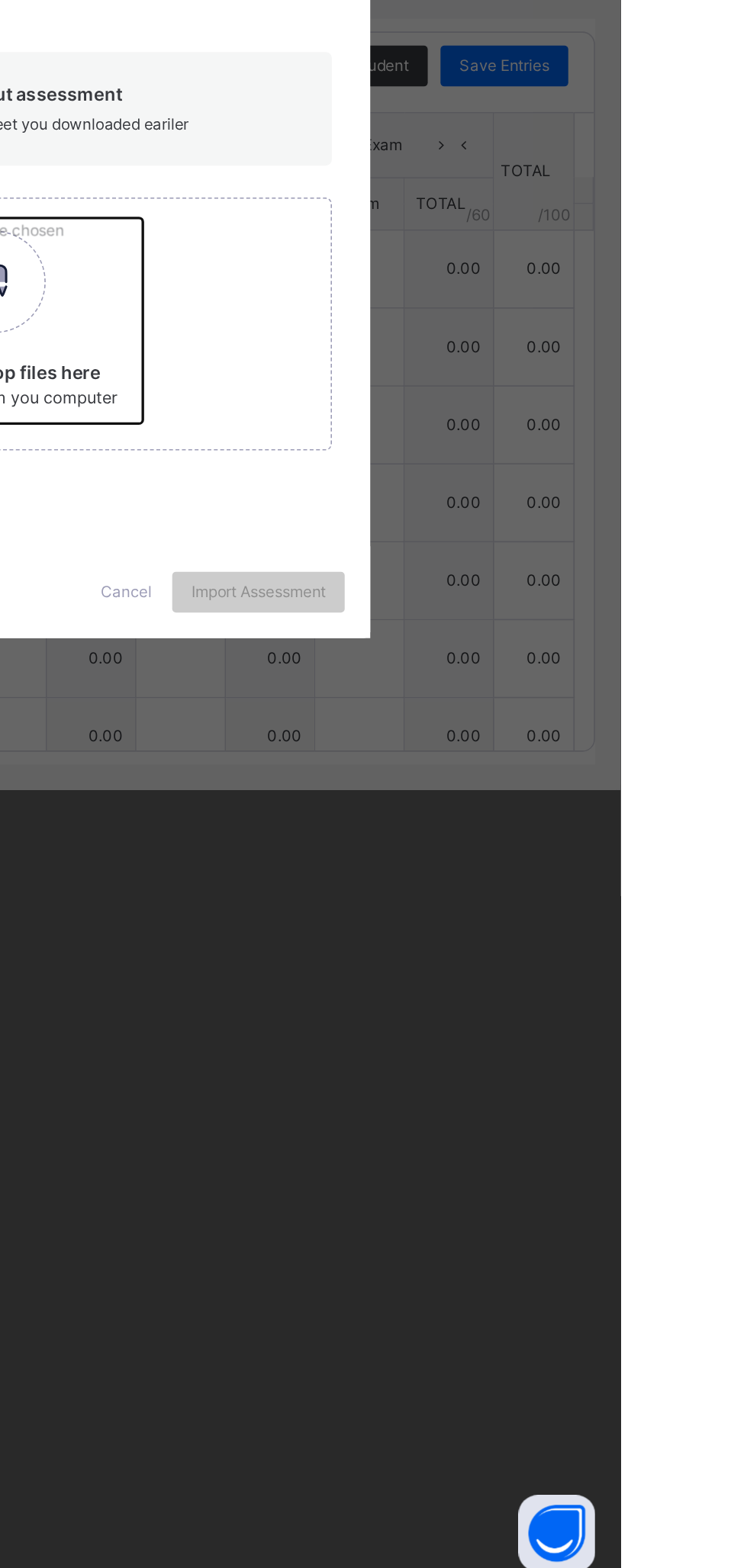
click at [473, 886] on input "Drag and Drop files here Select your Excel file Browse file Maximum size 2.5mb" at bounding box center [484, 818] width 400 height 133
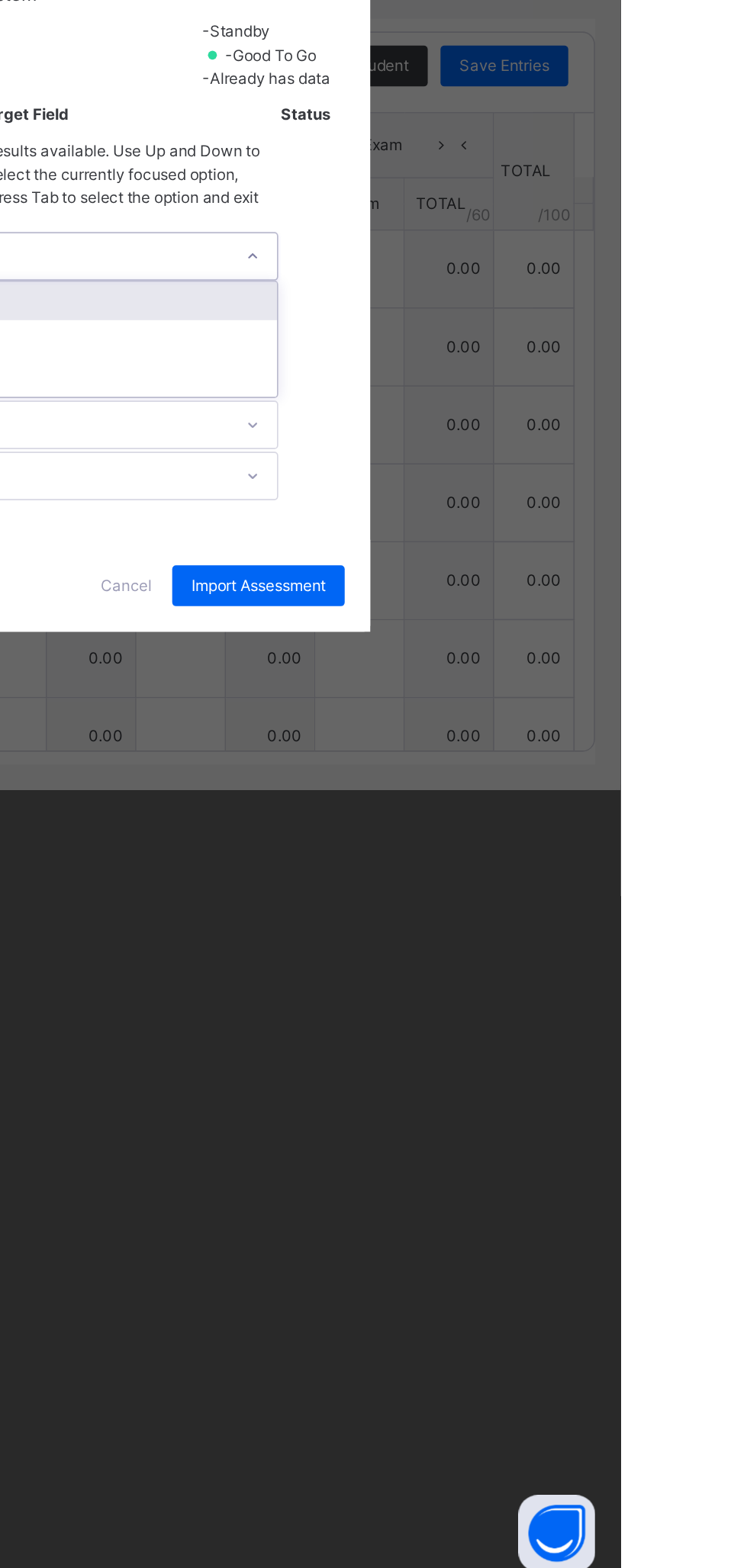
click at [542, 813] on div "CA 1" at bounding box center [390, 802] width 302 height 23
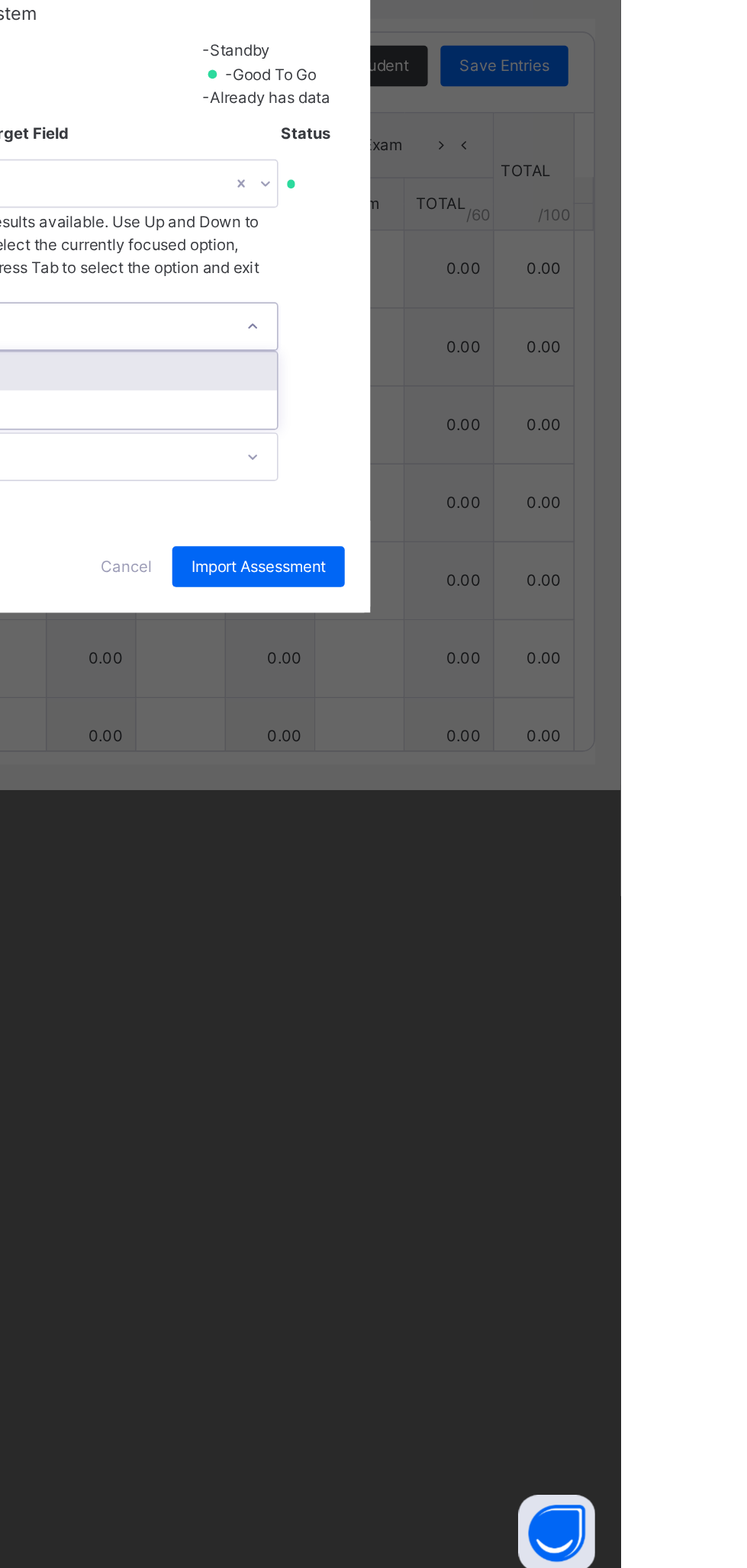
click at [542, 855] on div "CA 2" at bounding box center [390, 843] width 302 height 23
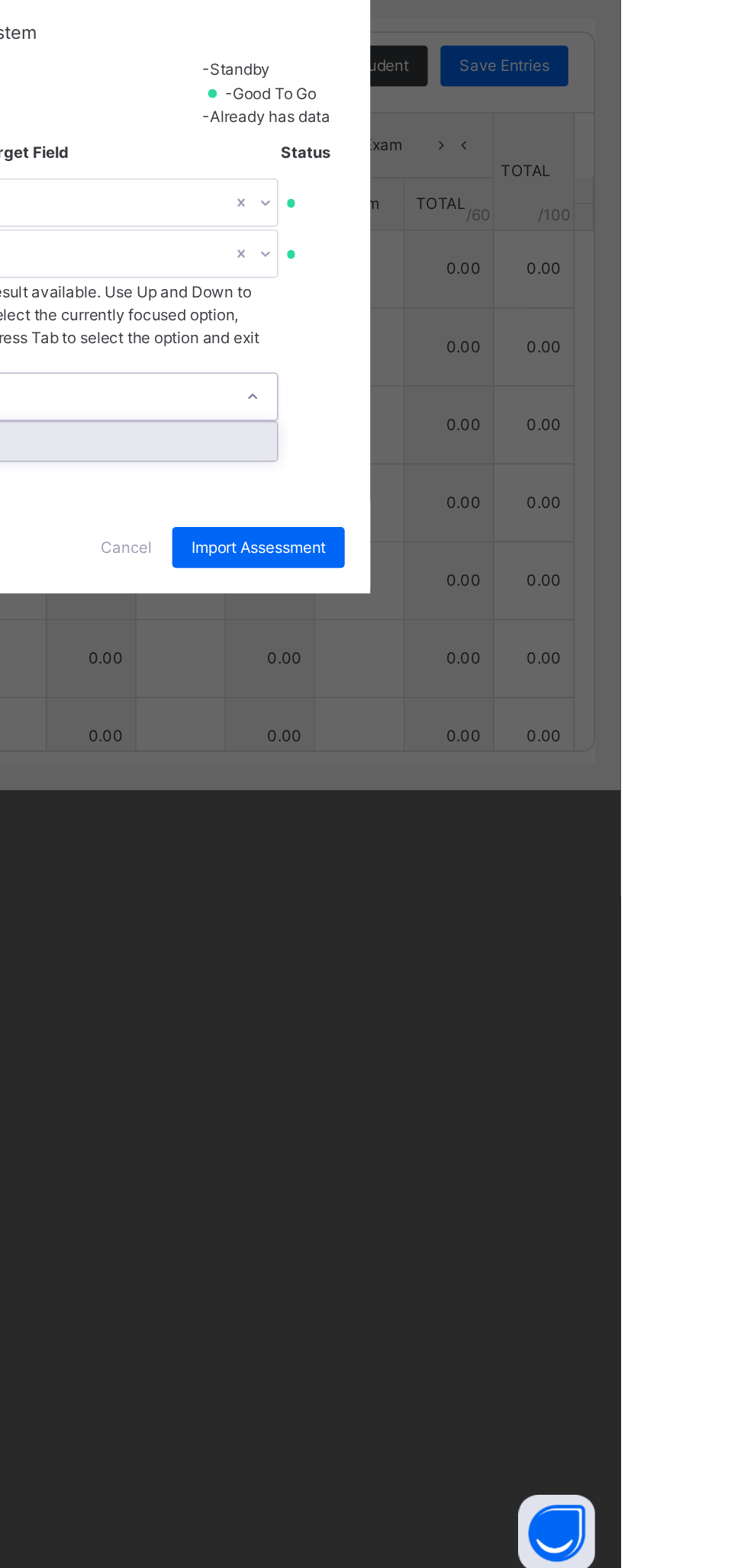
click at [542, 897] on div "Exam" at bounding box center [390, 885] width 302 height 23
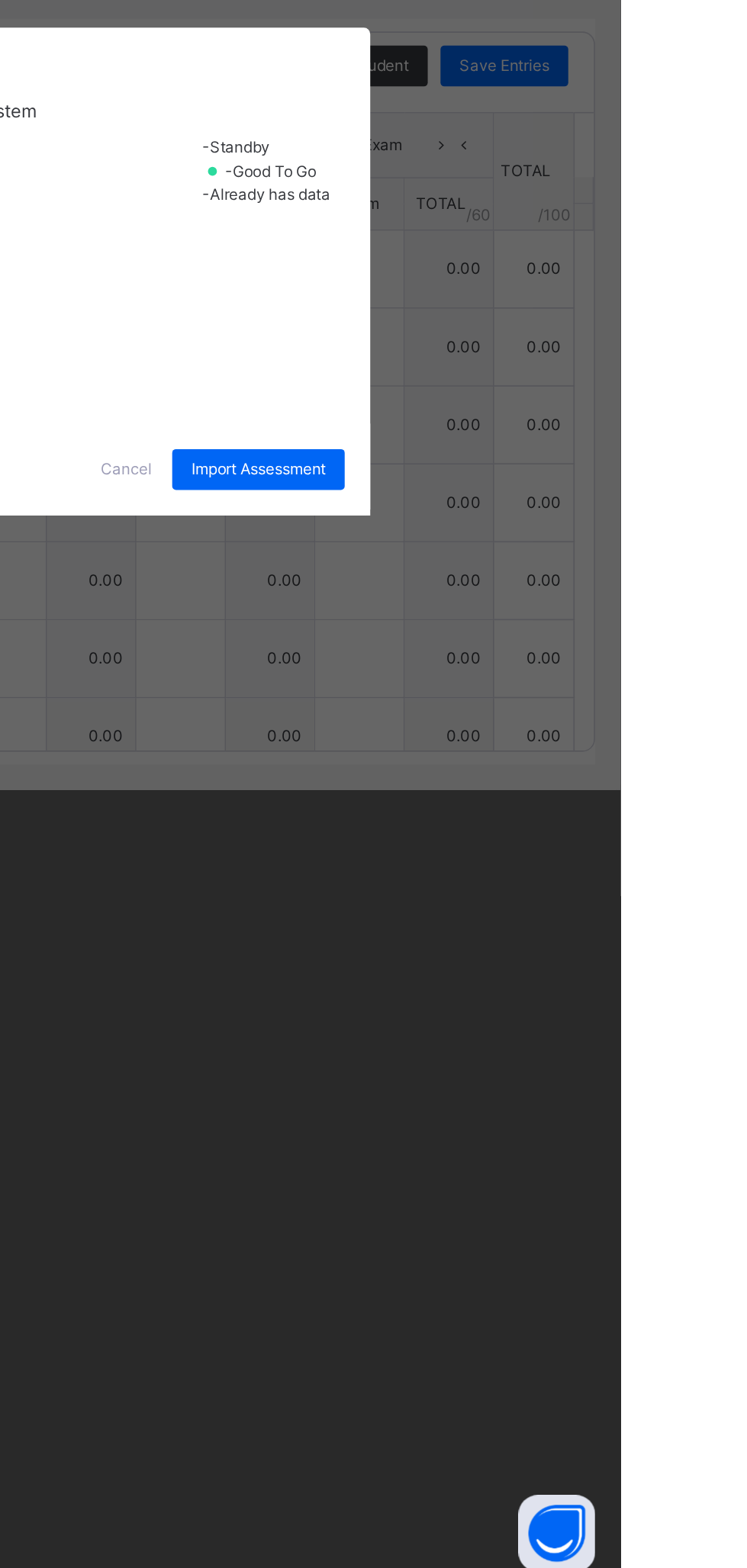
click at [570, 909] on span "Import Assessment" at bounding box center [530, 901] width 80 height 14
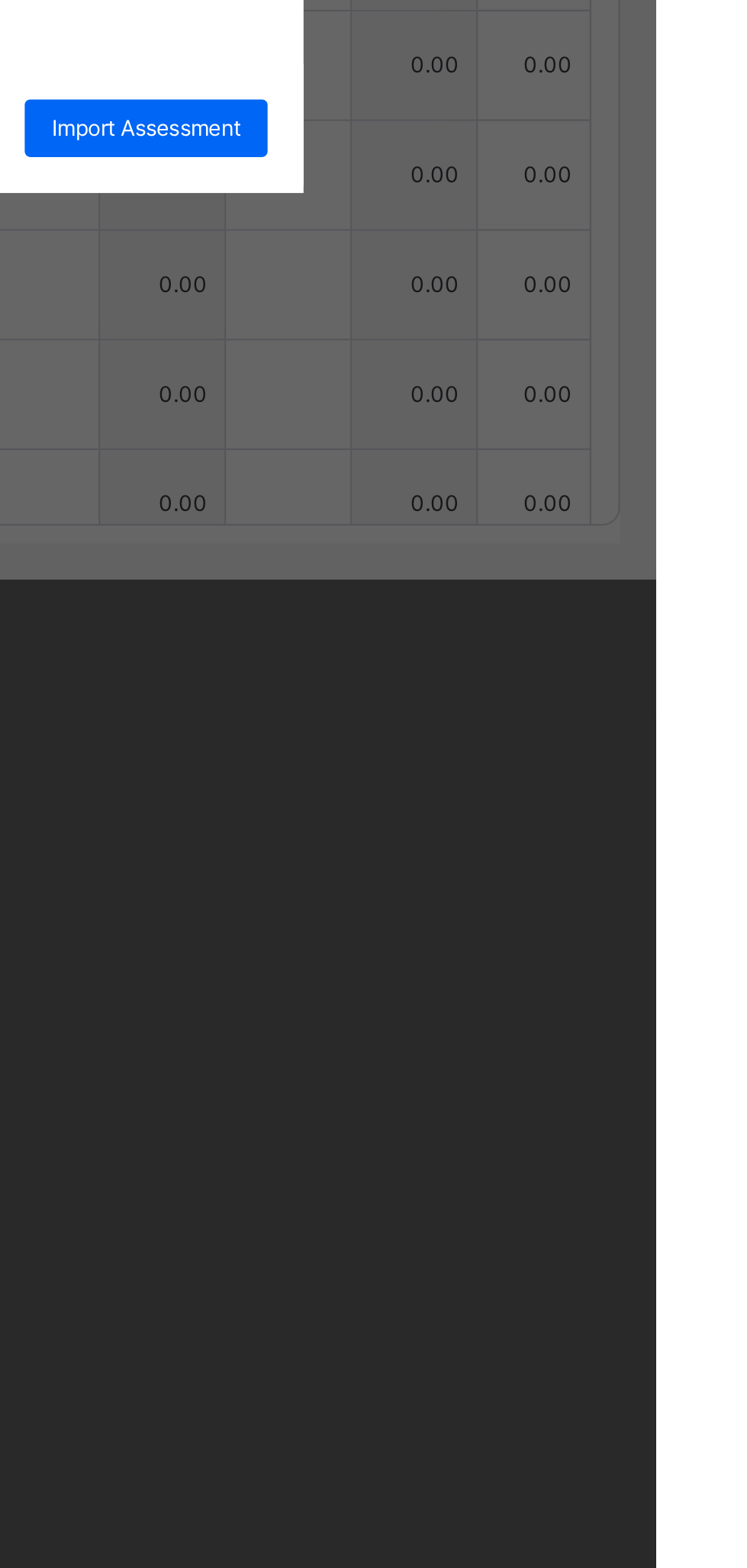
click at [467, 909] on span "Cancel" at bounding box center [451, 901] width 31 height 14
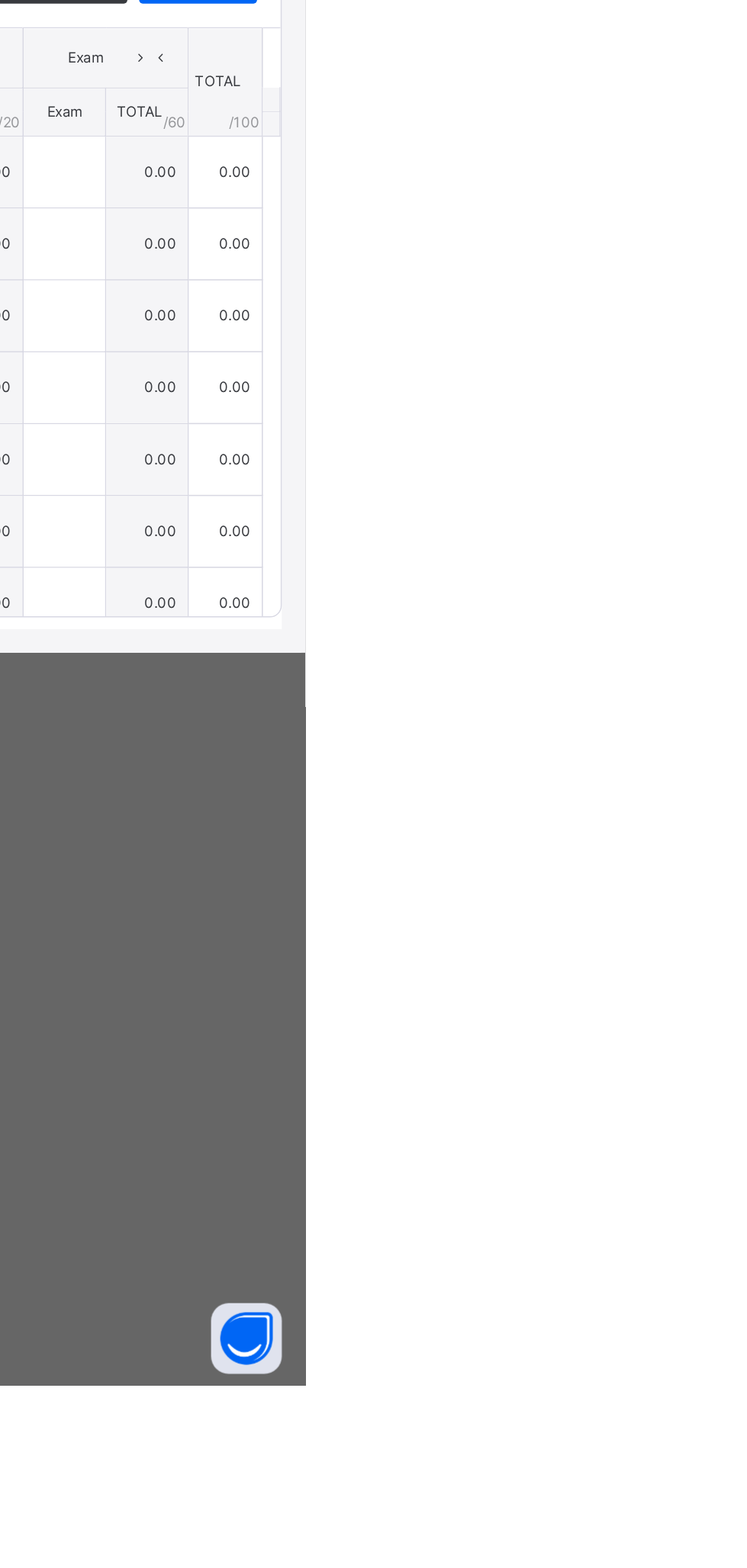
click at [731, 511] on div "×" at bounding box center [719, 500] width 23 height 20
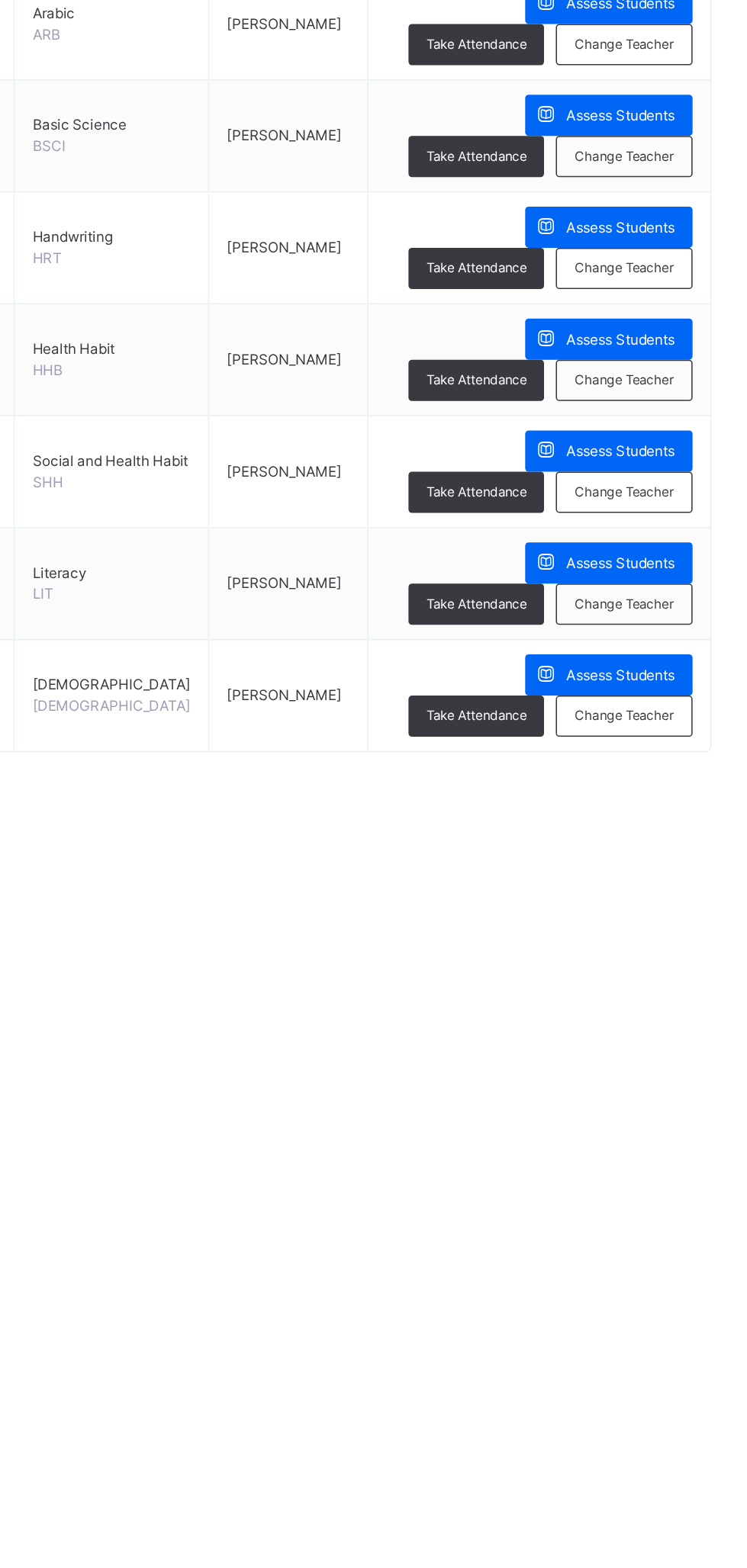
click at [664, 744] on span "Assess Students" at bounding box center [660, 749] width 70 height 14
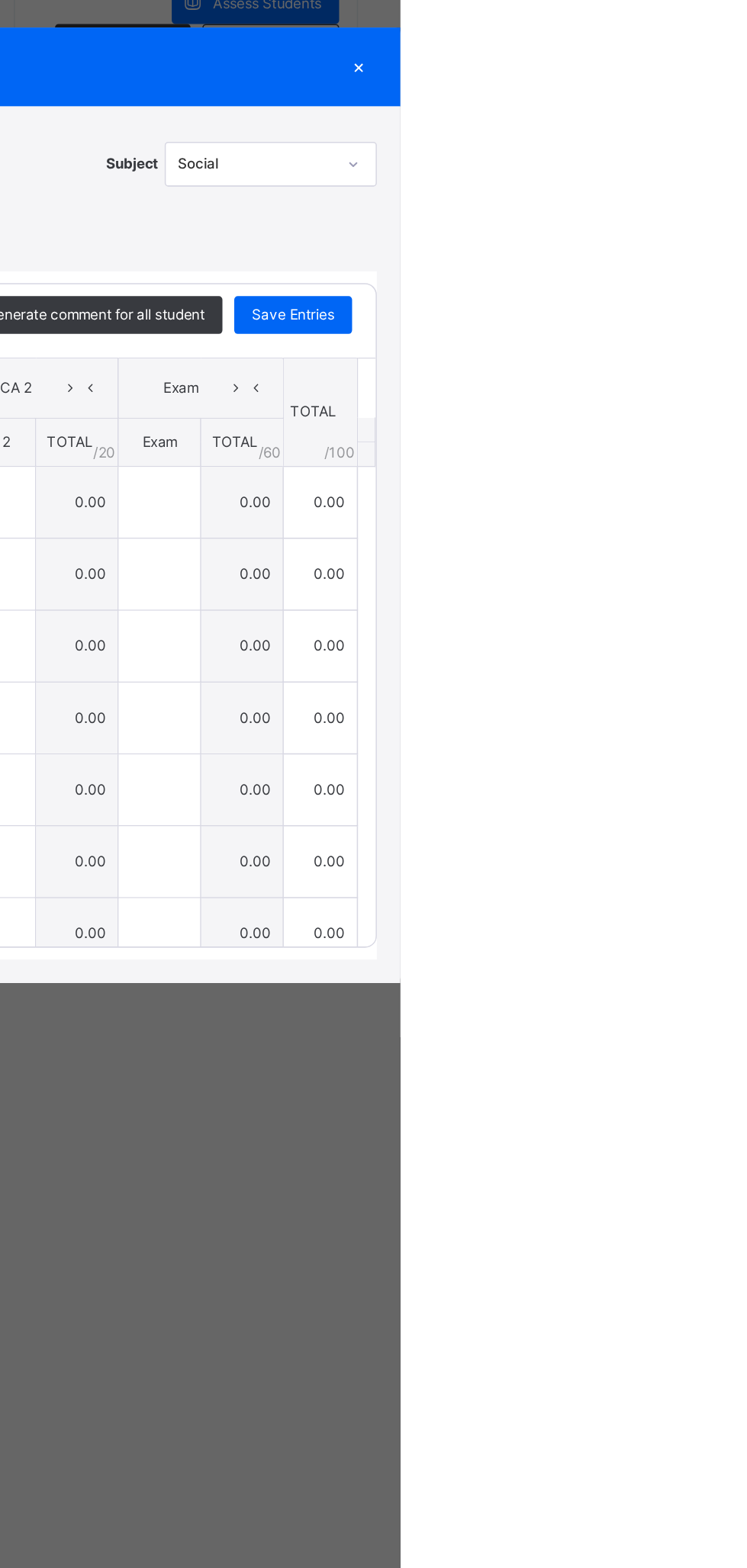
click at [731, 511] on div "×" at bounding box center [719, 500] width 23 height 20
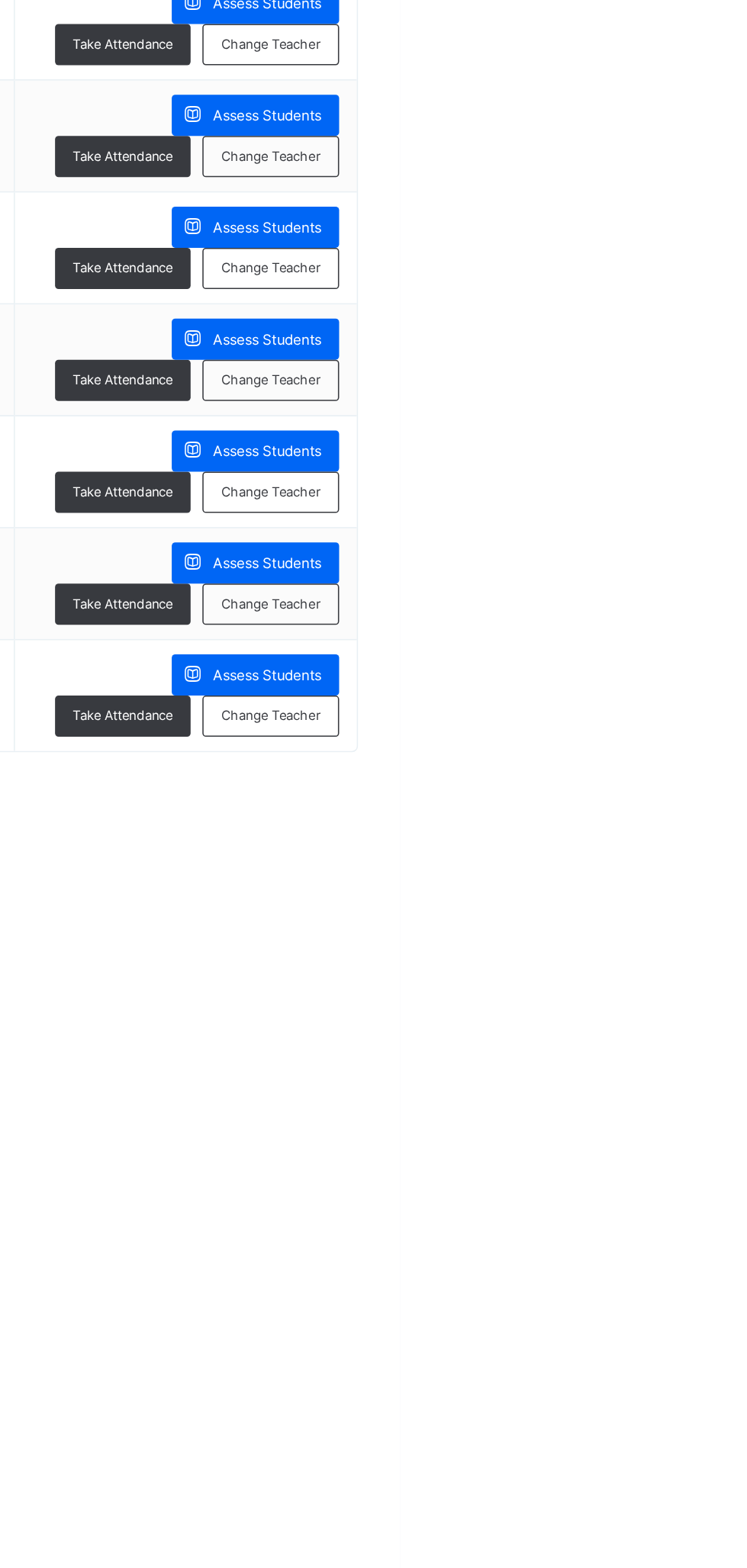
click at [746, 799] on html "Class Arm Details First Term / [DATE]-[DATE] Abubakar [PERSON_NAME] [EMAIL_ADDR…" at bounding box center [374, 784] width 747 height 1568
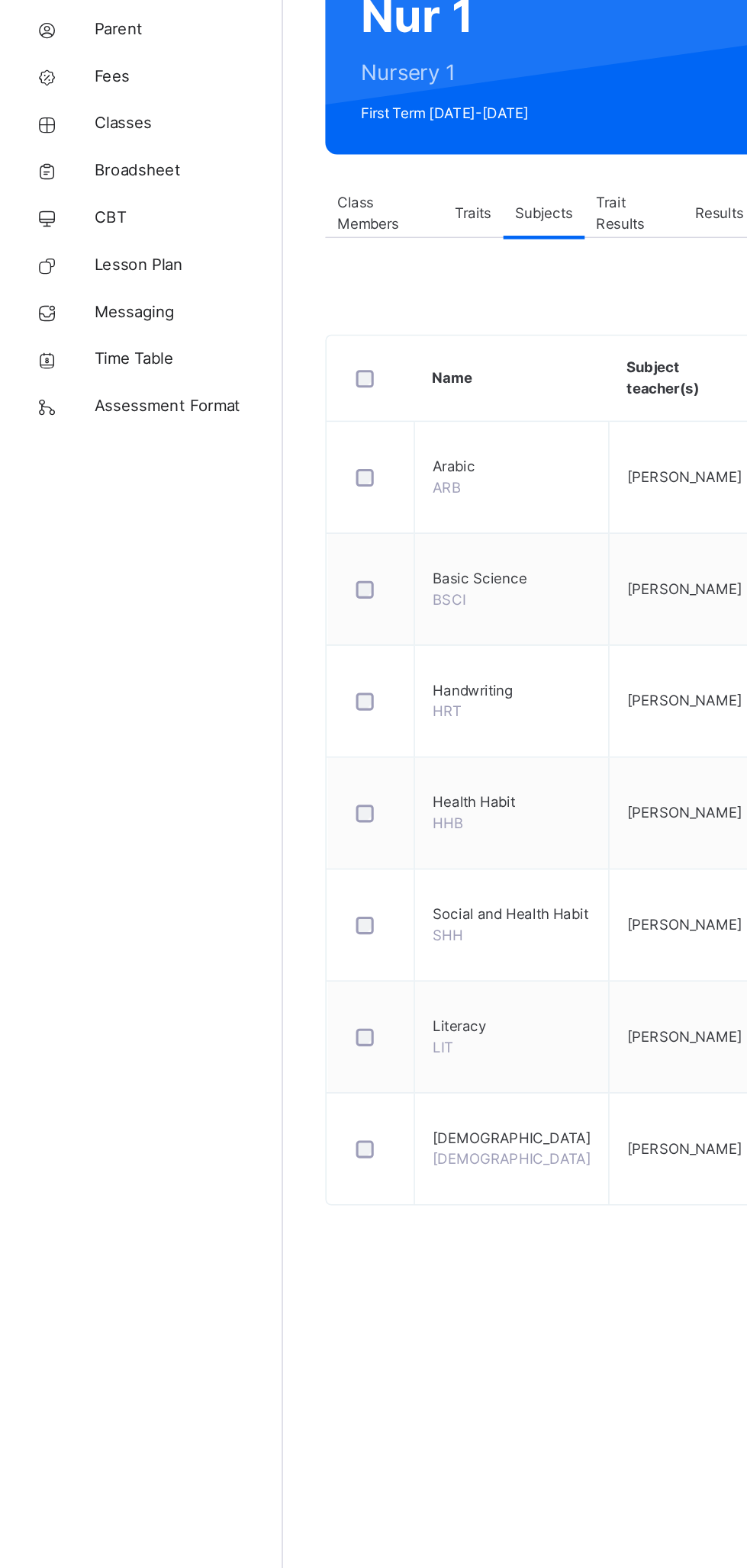
click at [243, 296] on span "Class Members" at bounding box center [249, 302] width 61 height 28
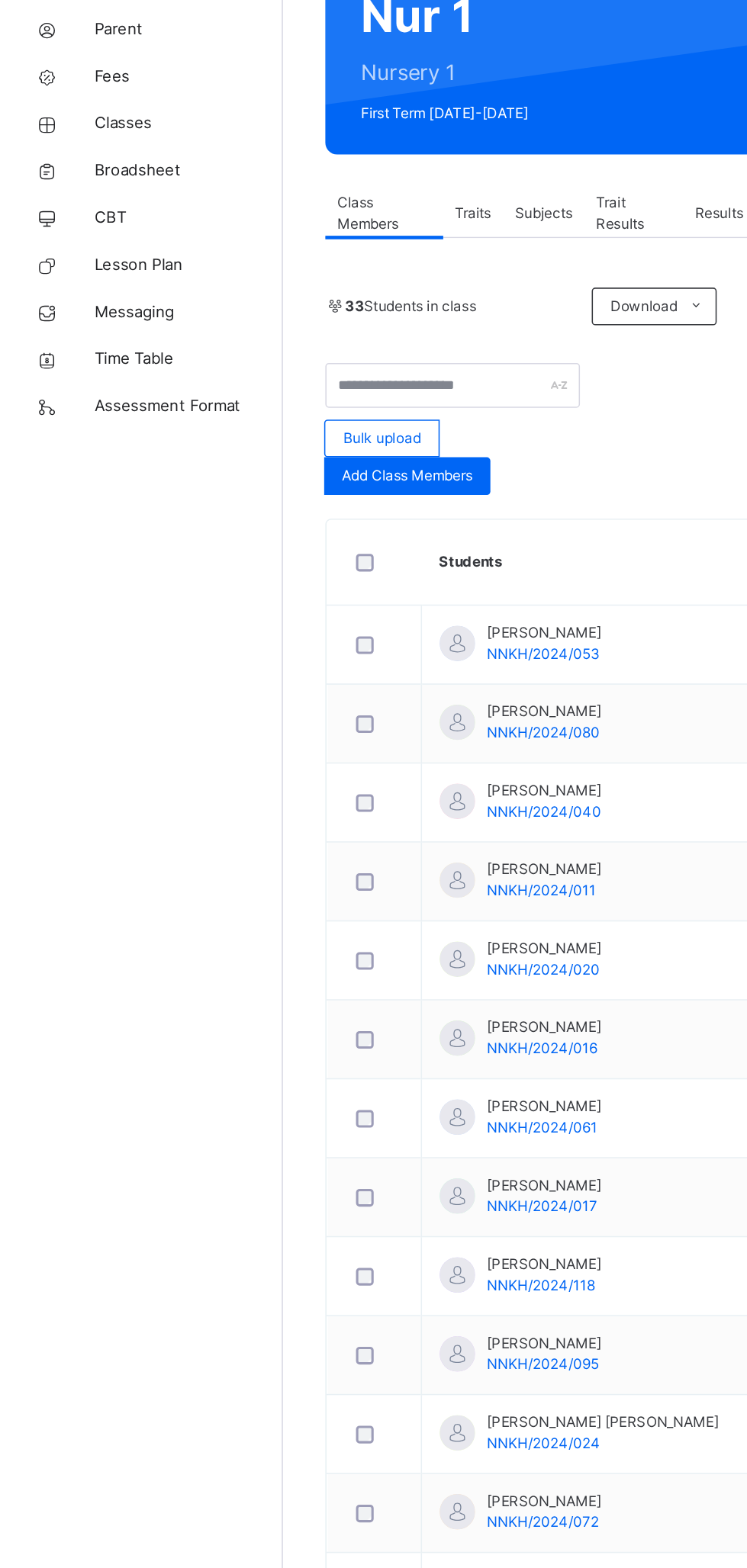
click at [354, 304] on span "Subjects" at bounding box center [351, 301] width 37 height 14
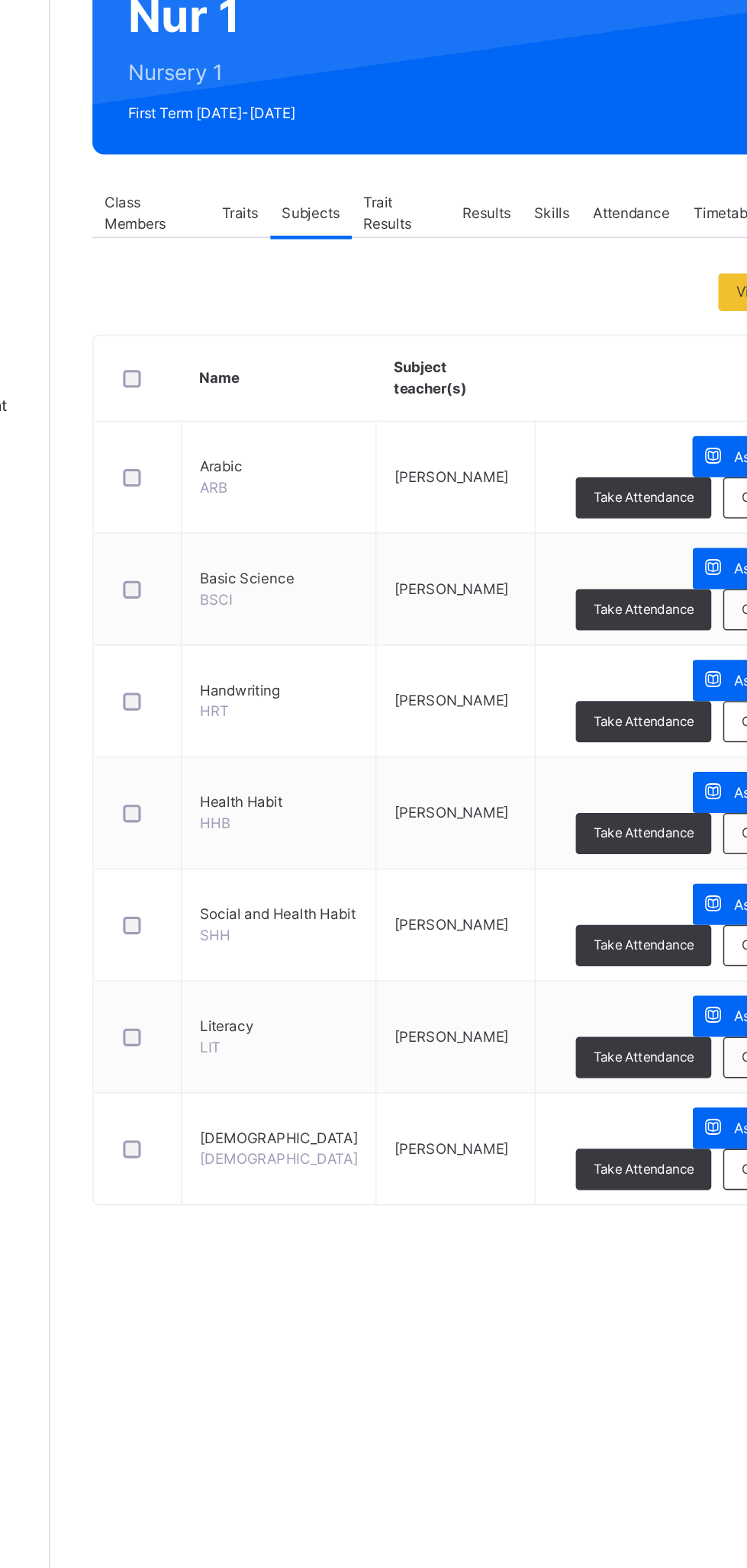
click at [625, 752] on span "Assess Students" at bounding box center [660, 749] width 70 height 14
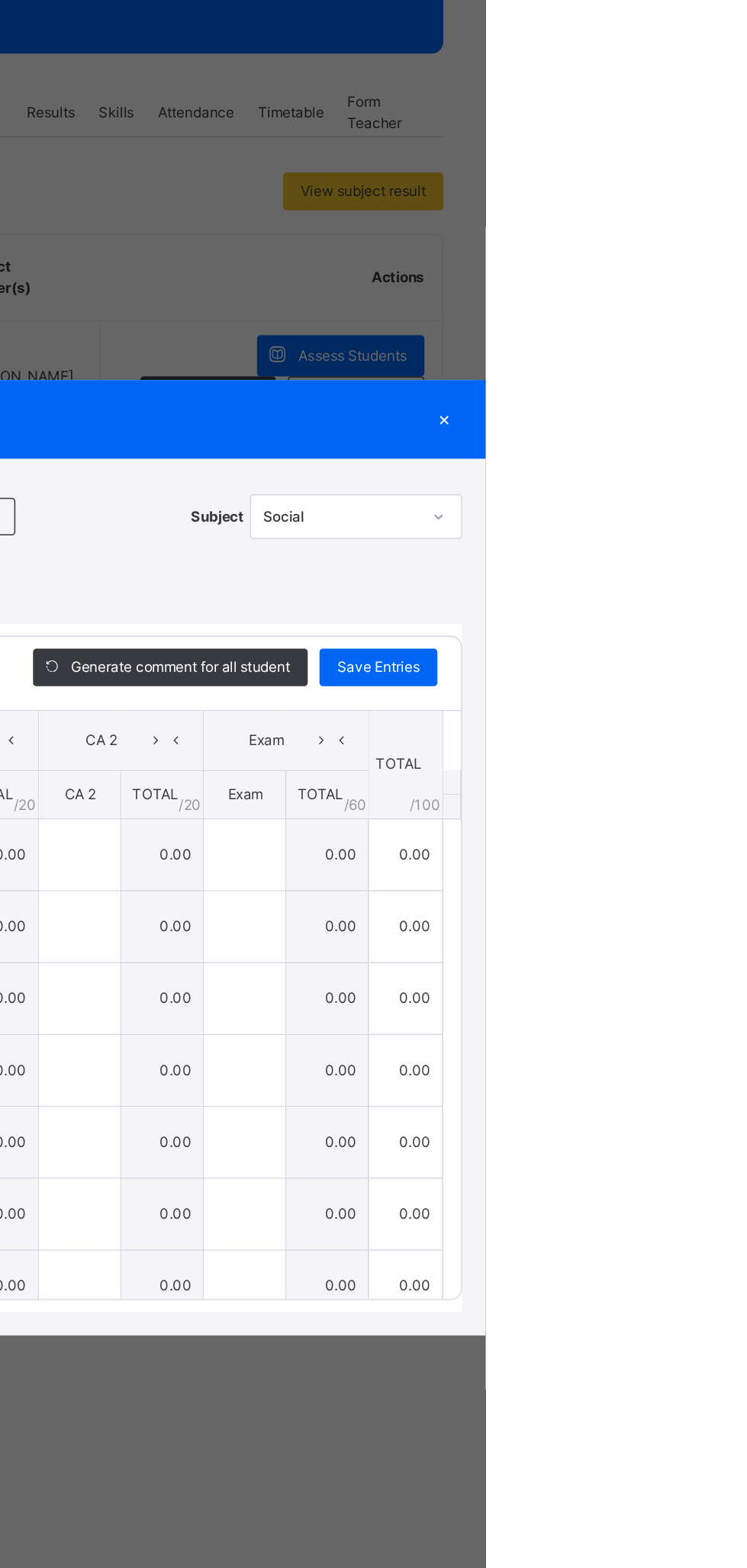
click at [731, 511] on div "×" at bounding box center [719, 500] width 23 height 20
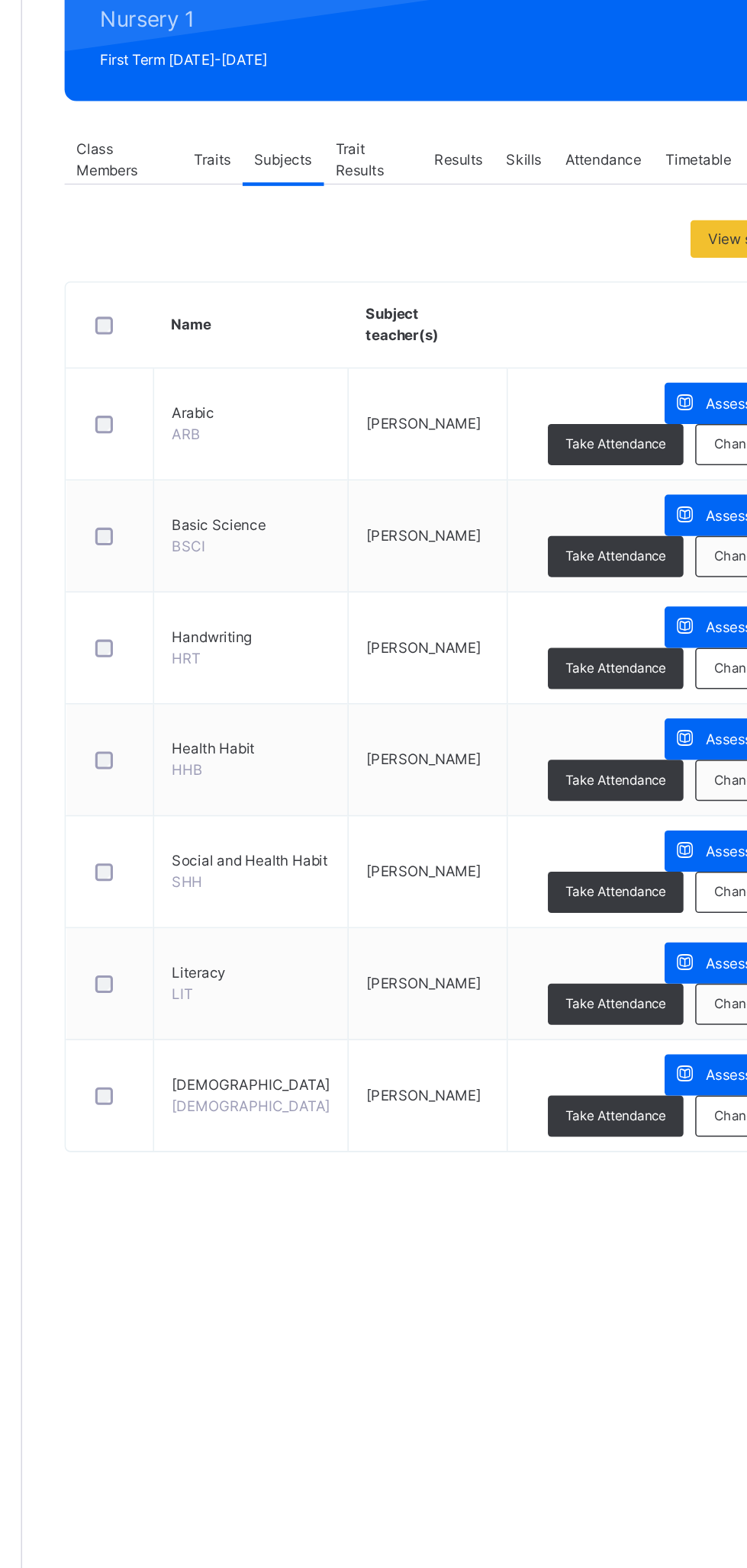
click at [237, 300] on span "Class Members" at bounding box center [249, 302] width 61 height 28
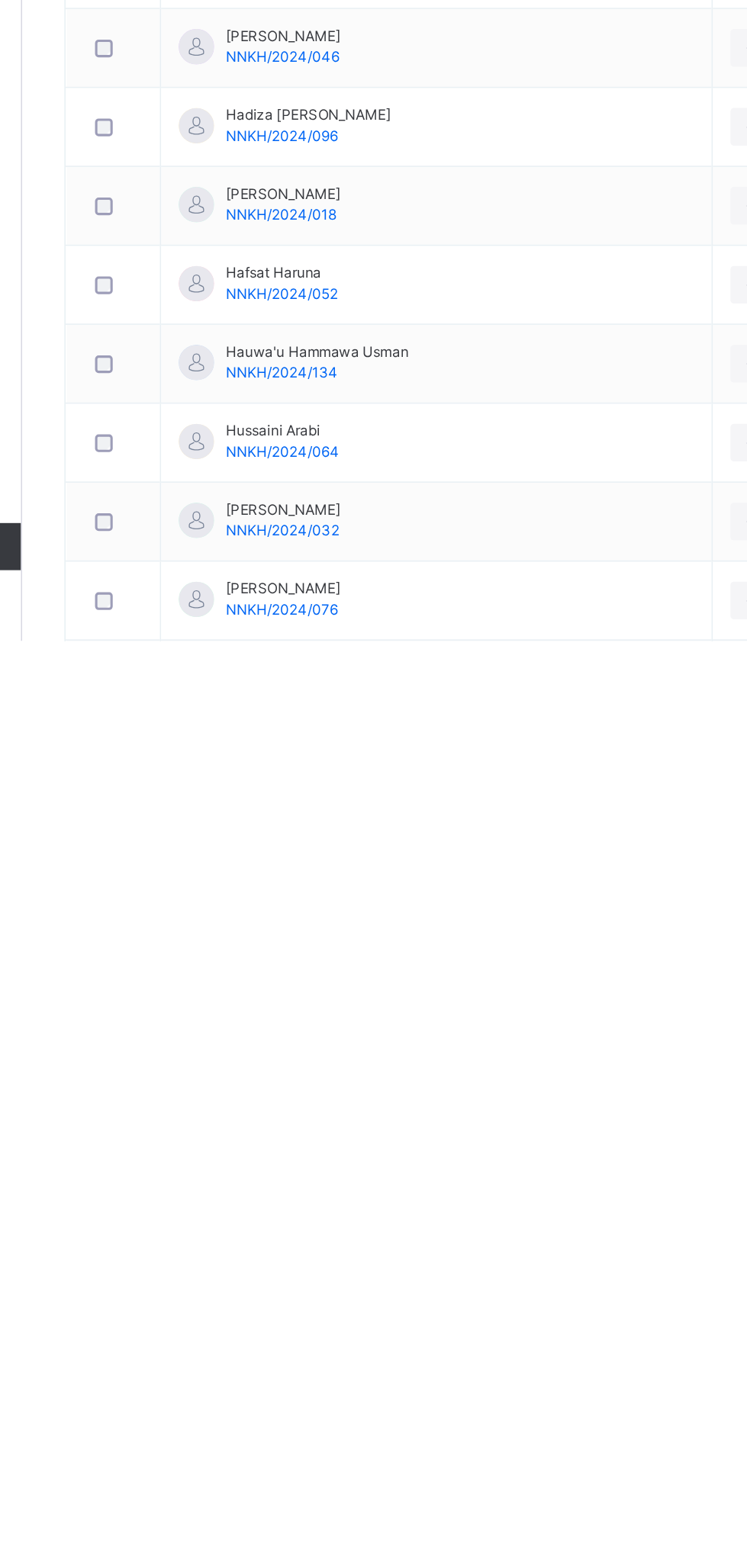
scroll to position [150, 0]
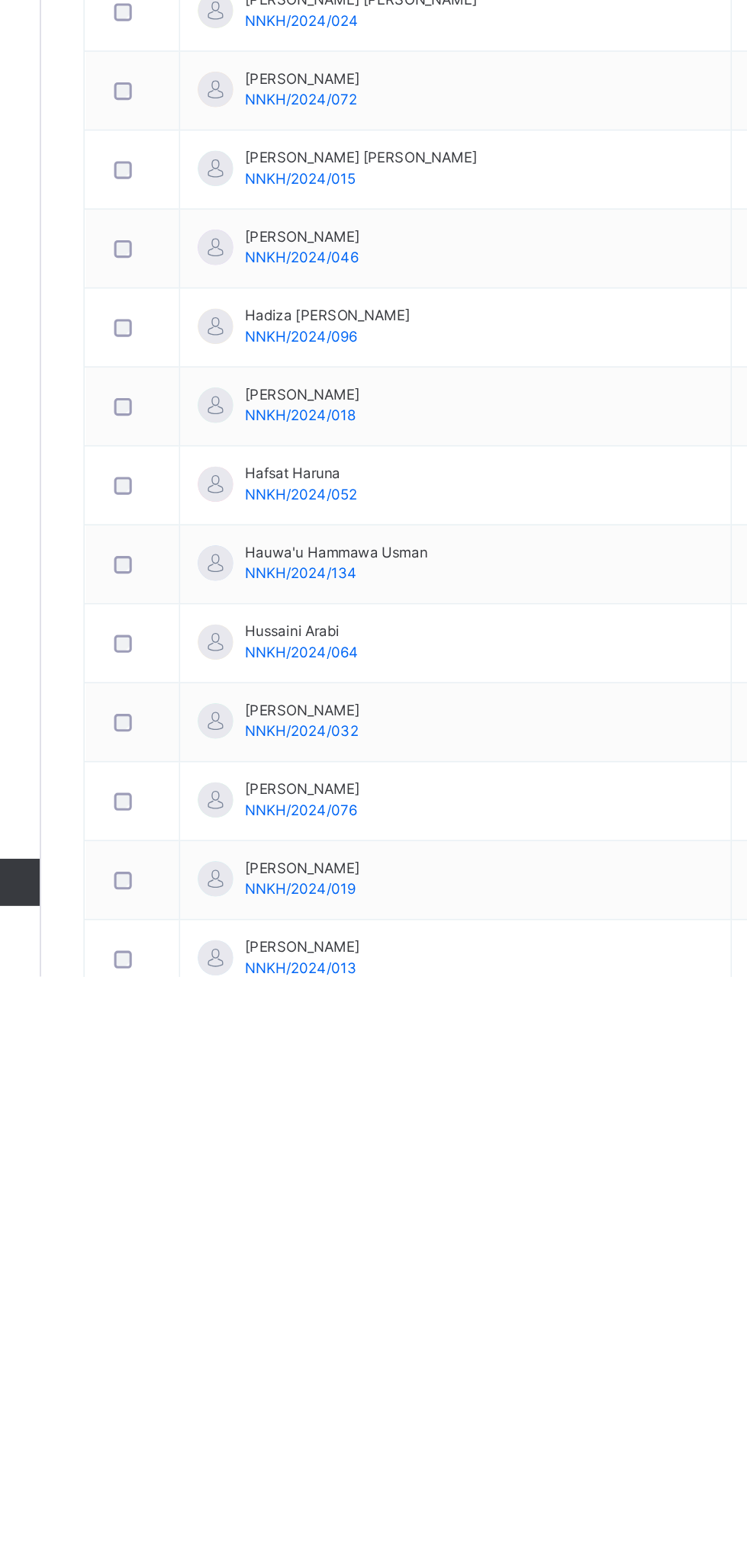
scroll to position [149, 0]
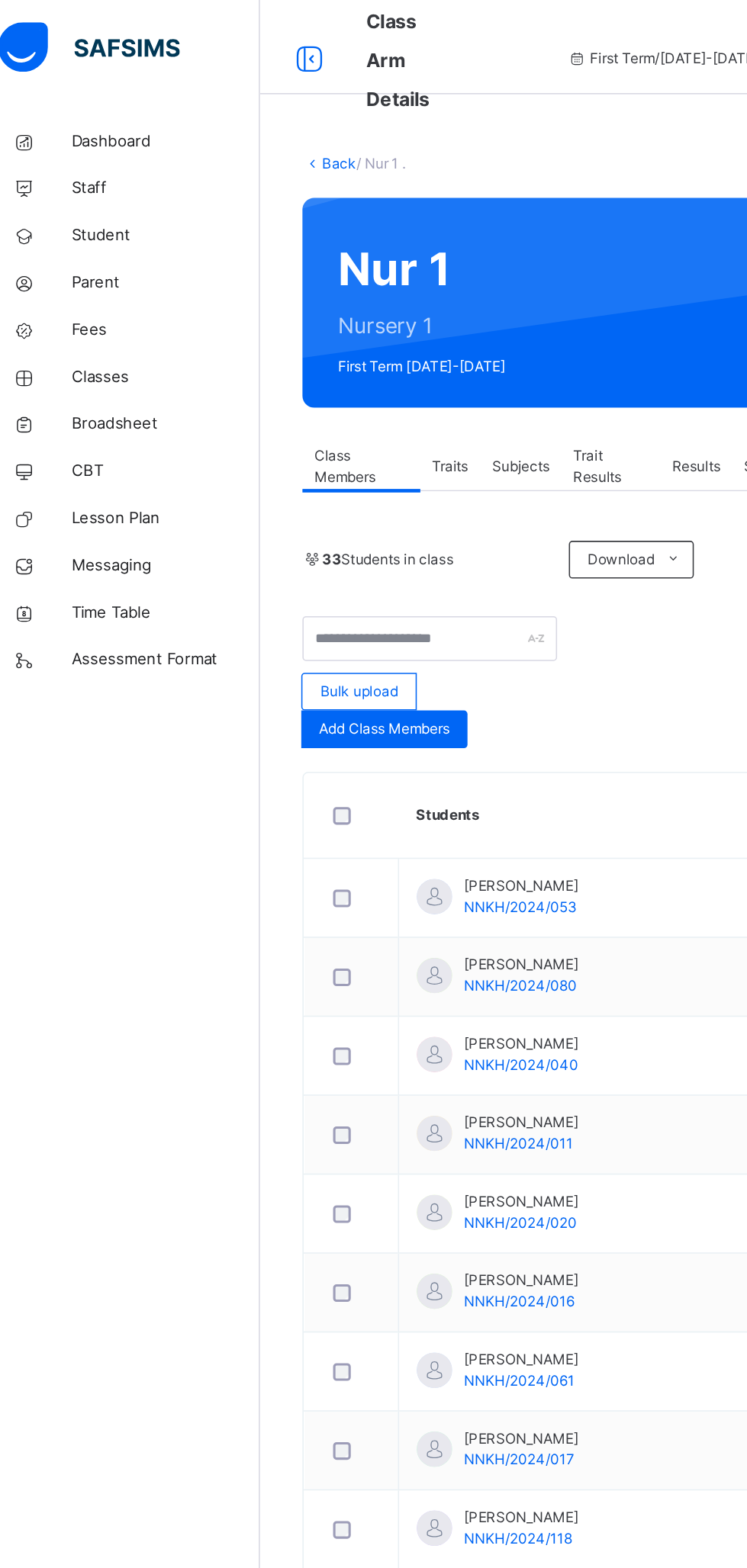
click at [97, 247] on span "Classes" at bounding box center [122, 244] width 122 height 15
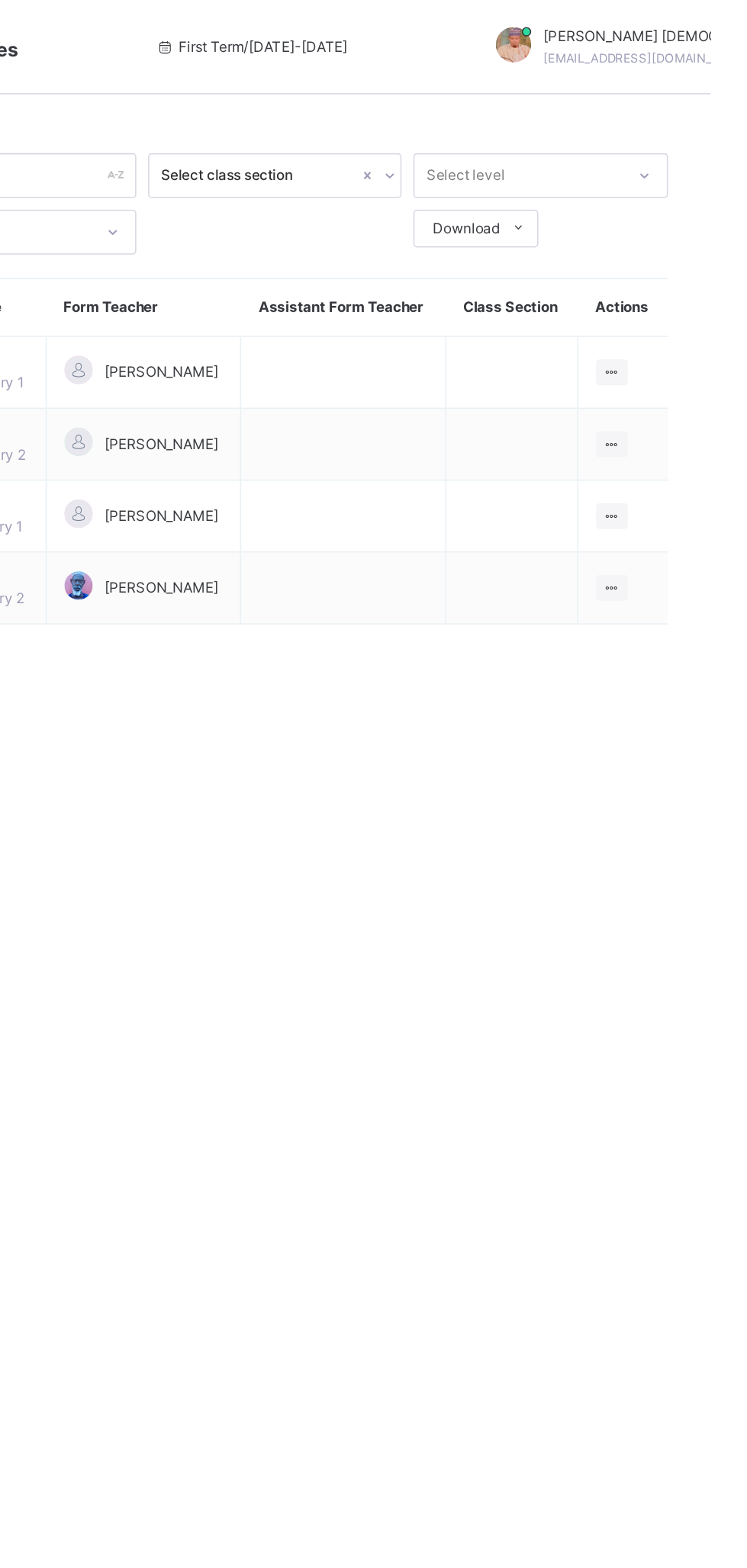
click at [687, 339] on icon at bounding box center [683, 334] width 13 height 11
click at [0, 0] on div "View Class" at bounding box center [0, 0] width 0 height 0
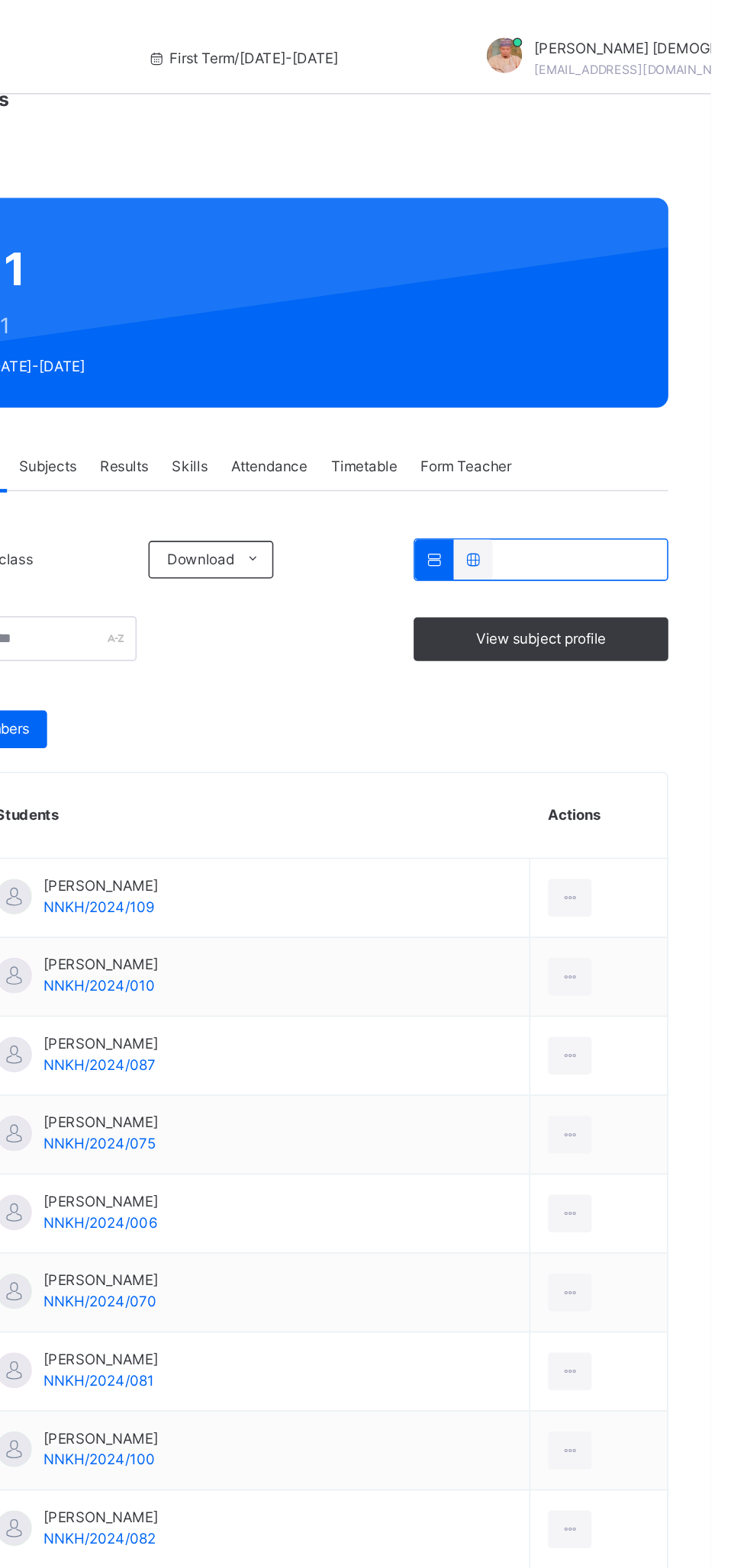
click at [325, 301] on span "Subjects" at bounding box center [317, 301] width 37 height 14
